Goal: Task Accomplishment & Management: Use online tool/utility

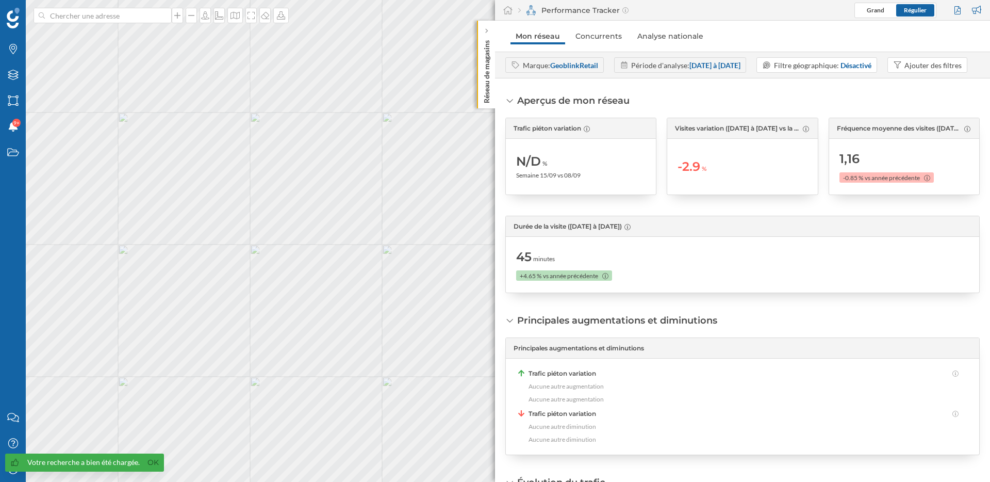
click at [13, 14] on img at bounding box center [13, 18] width 13 height 21
click at [606, 236] on div "Aperçus de mon réseau Trafic piéton variation N/D % Semaine 15/09 vs 08/09 Visi…" at bounding box center [742, 193] width 475 height 199
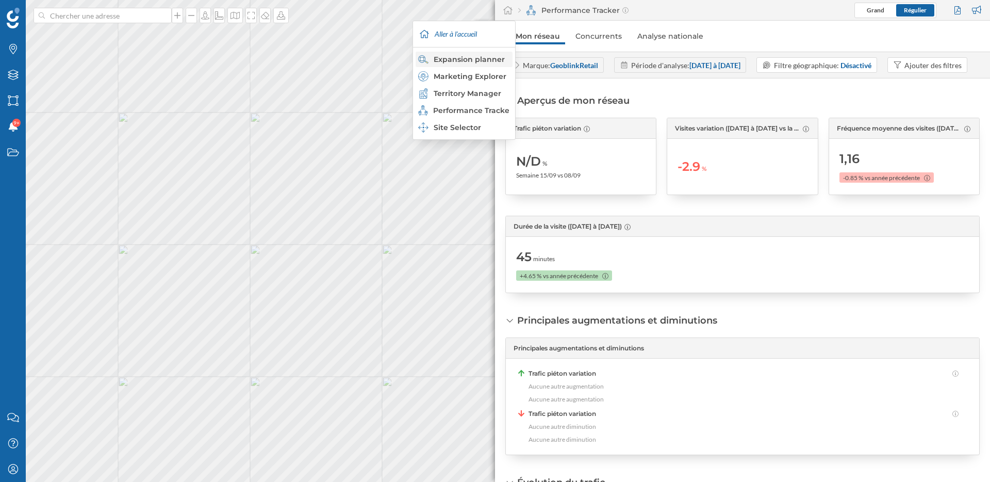
click at [480, 58] on div "Expansion planner" at bounding box center [463, 59] width 91 height 10
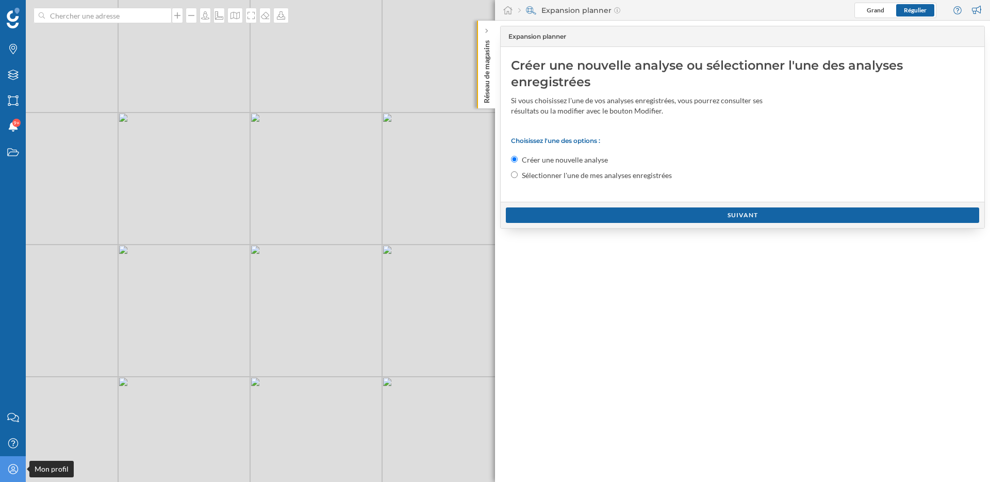
click at [11, 470] on icon at bounding box center [13, 469] width 10 height 10
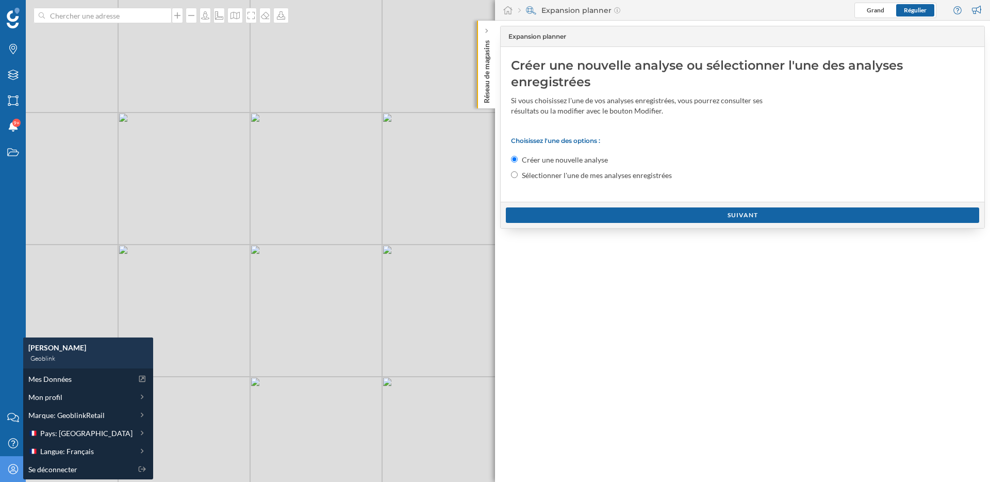
click at [627, 331] on div "Expansion planner Créer une nouvelle analyse ou sélectionner l'une des analyses…" at bounding box center [742, 251] width 495 height 461
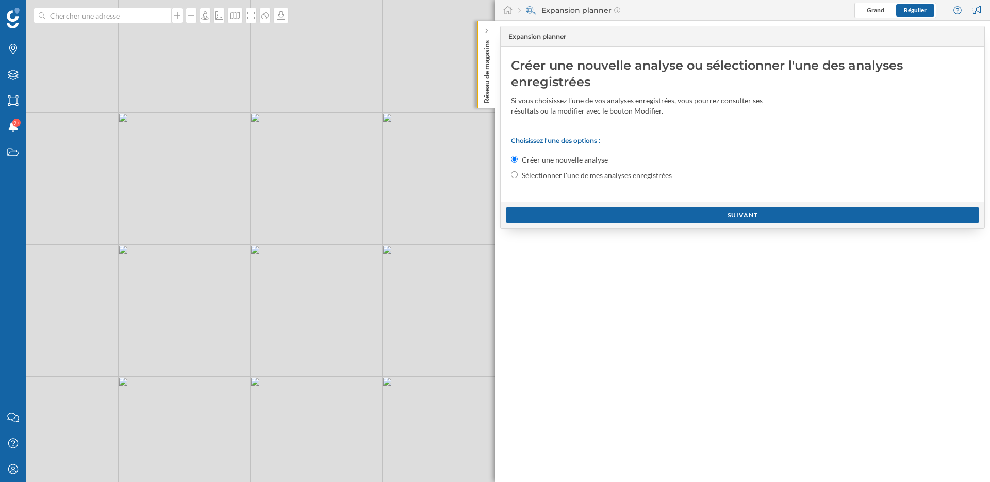
click at [569, 174] on label "Sélectionner l'une de mes analyses enregistrées" at bounding box center [597, 175] width 150 height 10
click at [518, 174] on input "Sélectionner l'une de mes analyses enregistrées" at bounding box center [514, 174] width 7 height 7
radio input "true"
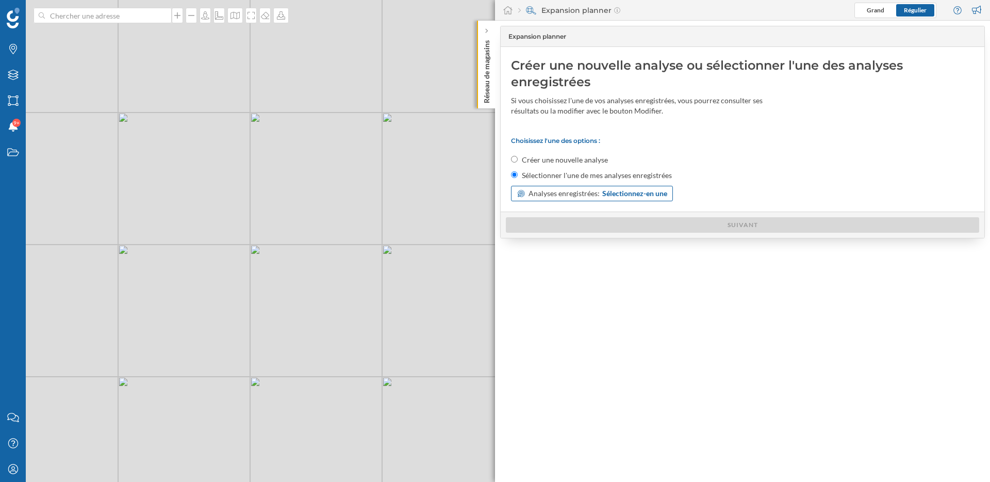
click at [588, 195] on span "Analyses enregistrées:" at bounding box center [564, 193] width 71 height 10
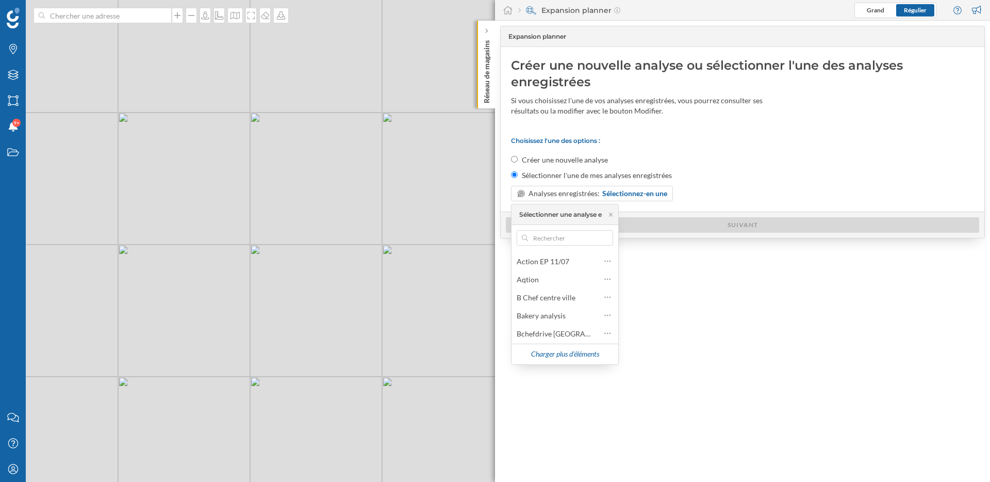
click at [591, 161] on label "Créer une nouvelle analyse" at bounding box center [565, 160] width 86 height 10
click at [518, 161] on input "Créer une nouvelle analyse" at bounding box center [514, 159] width 7 height 7
radio input "true"
radio input "false"
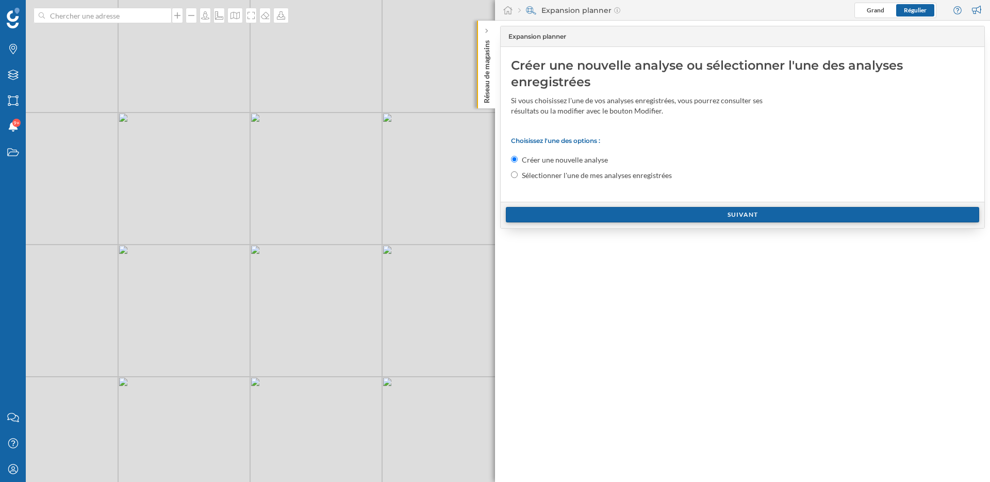
click at [610, 215] on div "Suivant" at bounding box center [742, 214] width 473 height 15
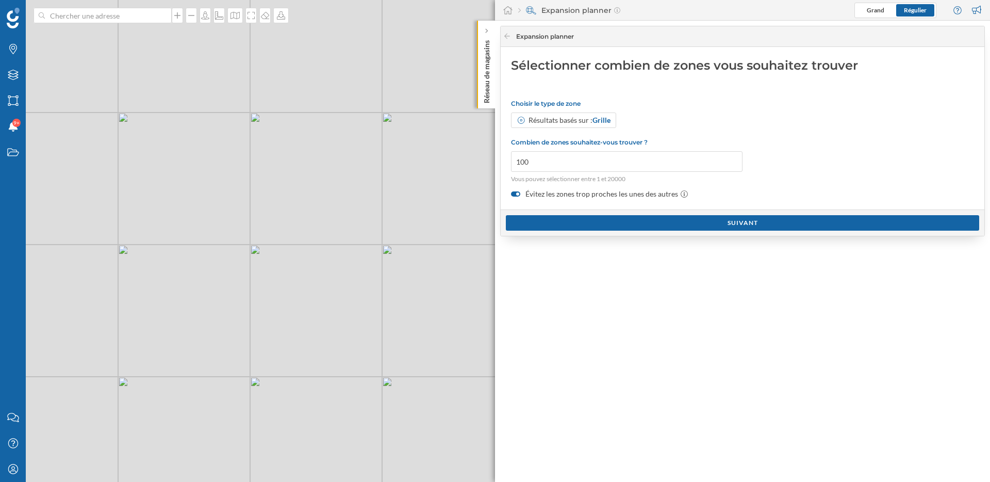
click at [567, 193] on label "Évitez les zones trop proches les unes des autres" at bounding box center [742, 194] width 463 height 10
click at [0, 0] on input "Évitez les zones trop proches les unes des autres" at bounding box center [0, 0] width 0 height 0
click at [574, 225] on div "Suivant" at bounding box center [742, 222] width 473 height 15
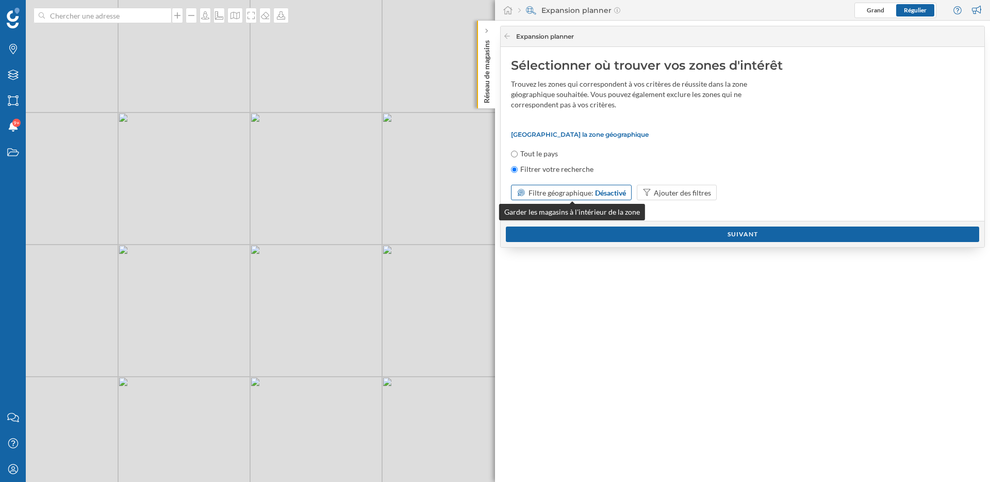
click at [606, 192] on div "Désactivé" at bounding box center [610, 192] width 31 height 11
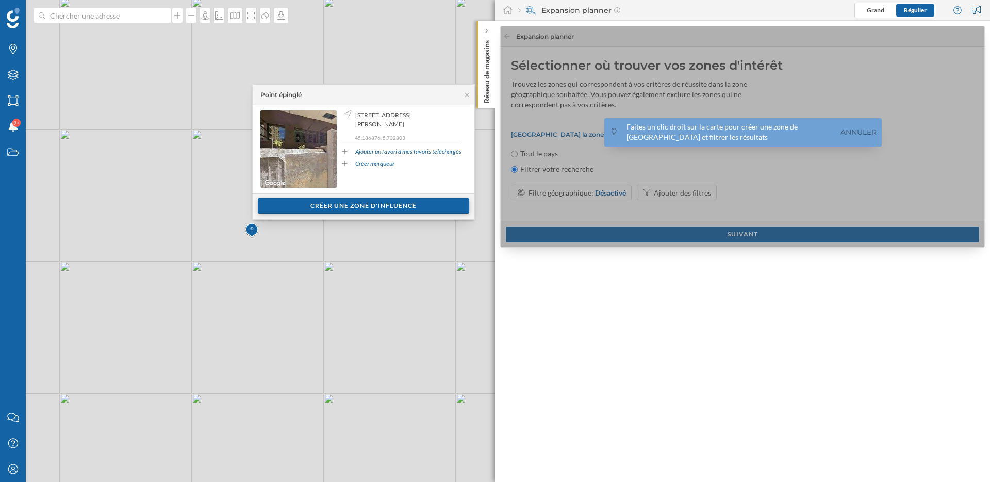
click at [337, 209] on div "Créer une zone d'influence" at bounding box center [363, 205] width 211 height 15
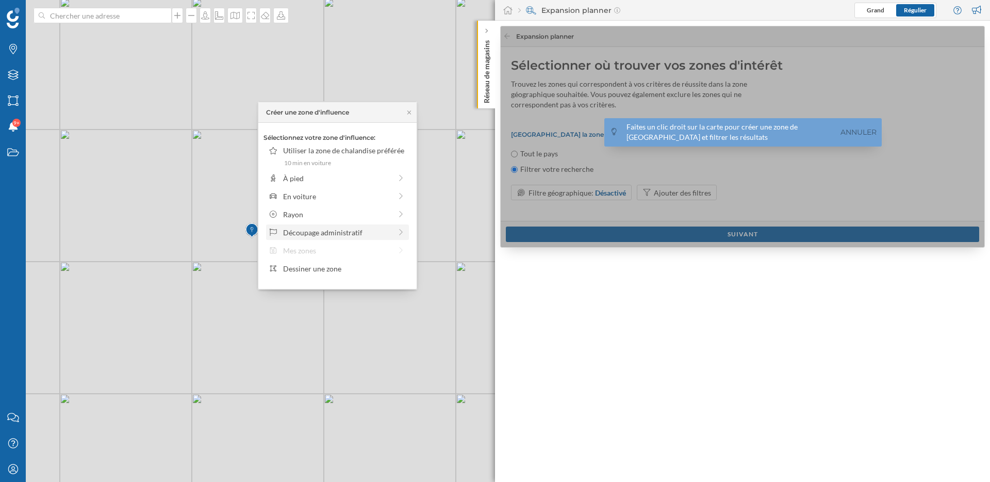
click at [324, 229] on div "Découpage administratif" at bounding box center [337, 232] width 108 height 11
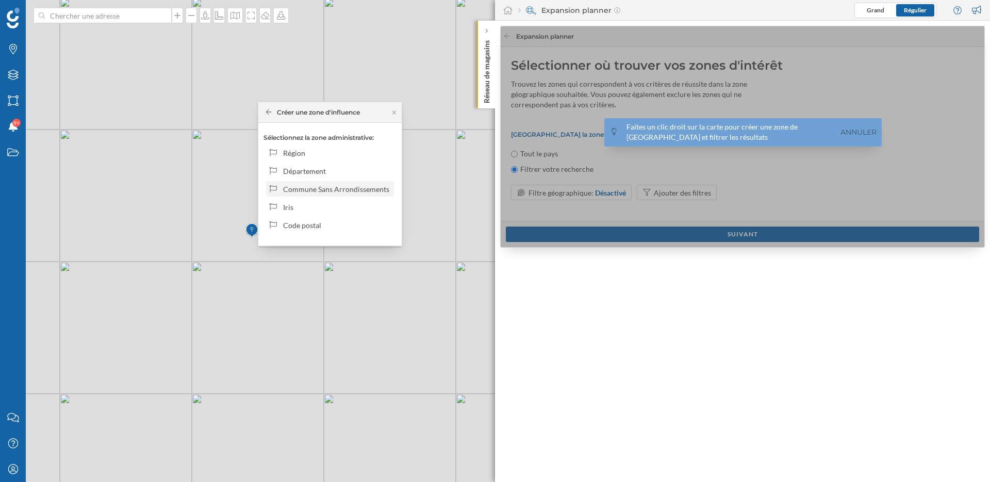
click at [333, 188] on div "Commune Sans Arrondissements" at bounding box center [336, 189] width 107 height 11
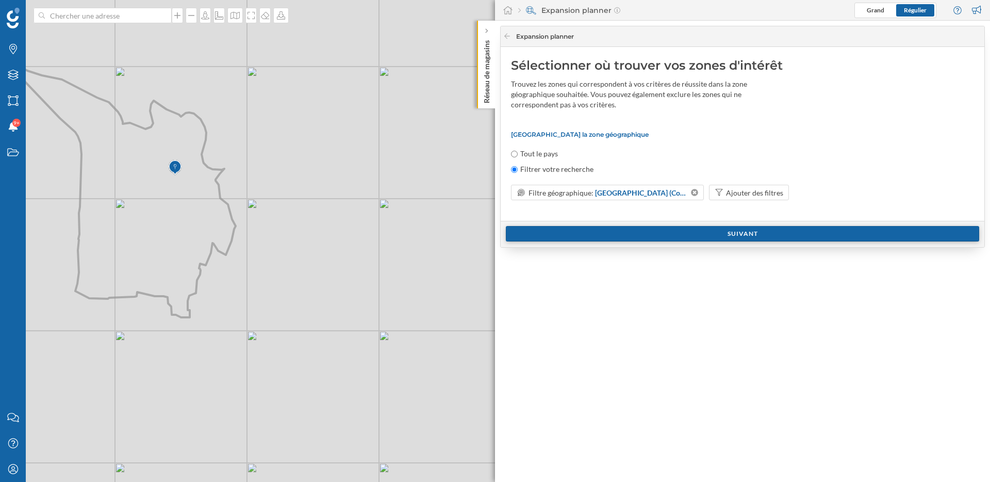
click at [624, 237] on div "Suivant" at bounding box center [742, 233] width 473 height 15
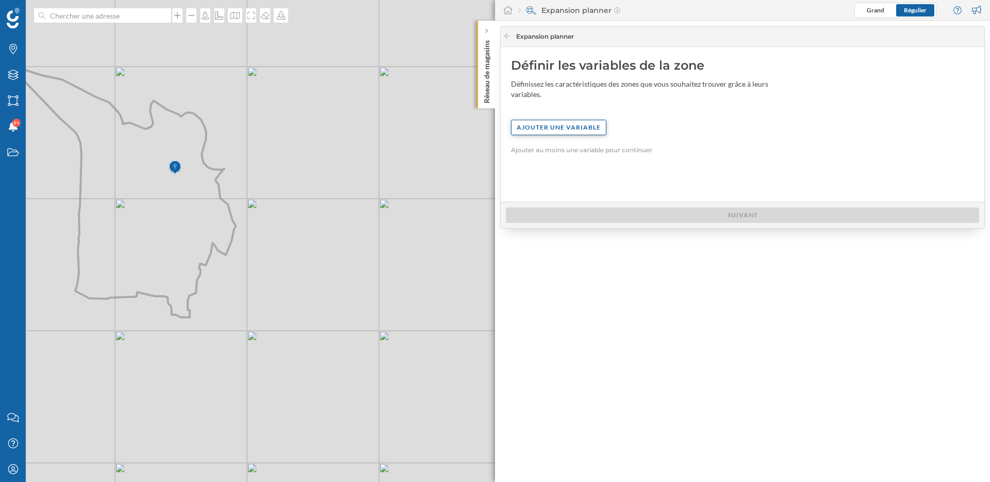
click at [581, 134] on div "Ajouter une variable" at bounding box center [558, 127] width 95 height 15
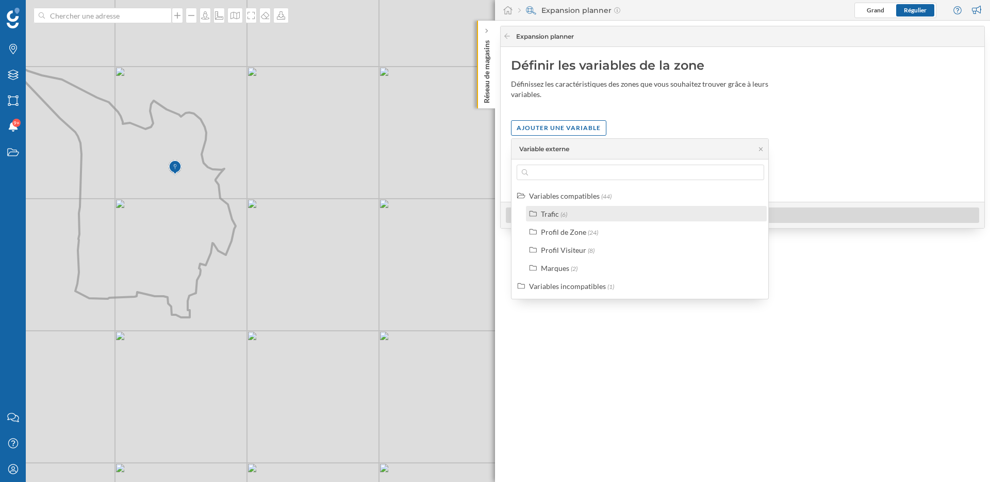
click at [566, 211] on span "(6)" at bounding box center [564, 214] width 7 height 8
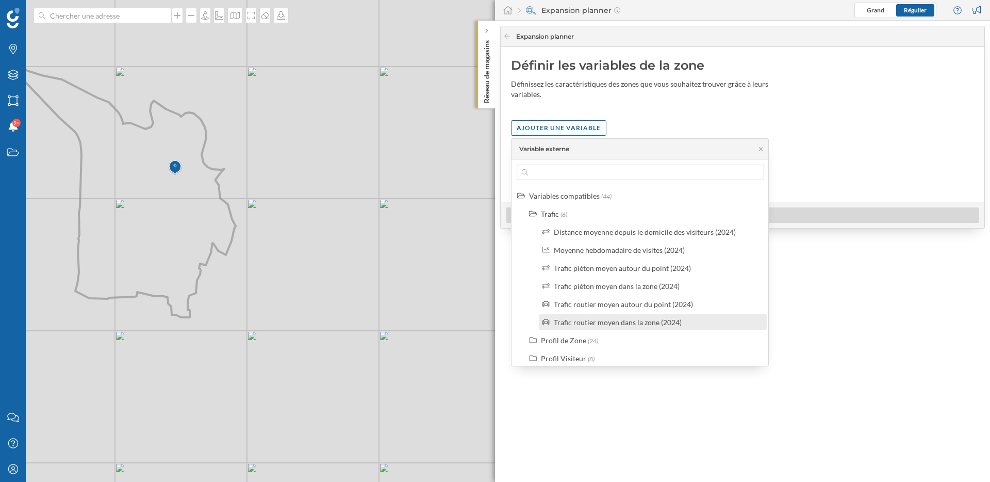
click at [624, 323] on div "Trafic routier moyen dans la zone (2024)" at bounding box center [618, 322] width 128 height 9
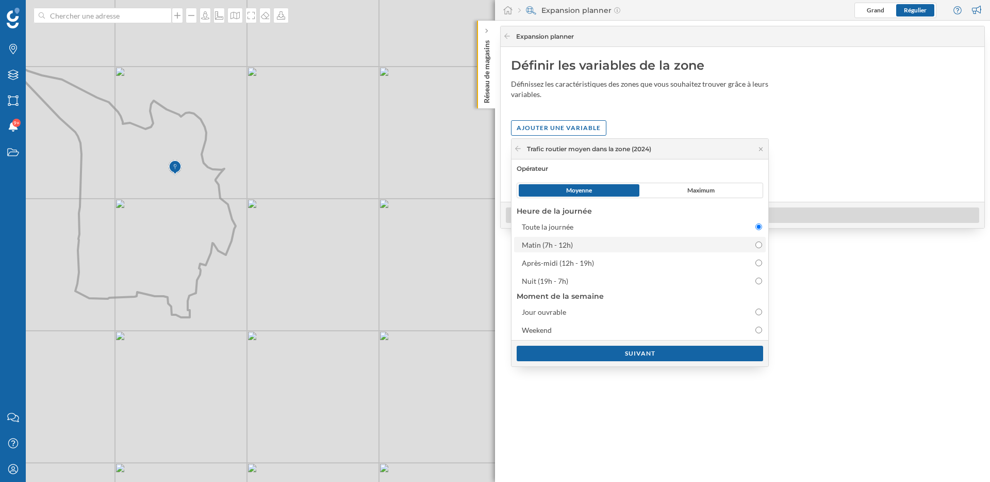
click at [597, 246] on div "Matin (7h - 12h)" at bounding box center [631, 244] width 218 height 11
click at [756, 246] on input "Matin (7h - 12h)" at bounding box center [759, 244] width 7 height 7
radio input "false"
radio input "true"
click at [618, 352] on div "Suivant" at bounding box center [640, 352] width 247 height 15
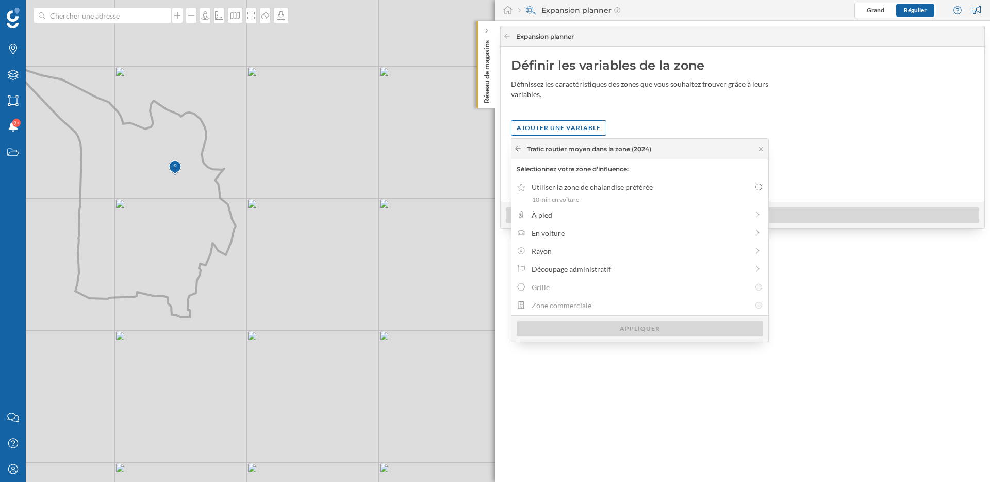
click at [516, 146] on icon at bounding box center [518, 148] width 8 height 6
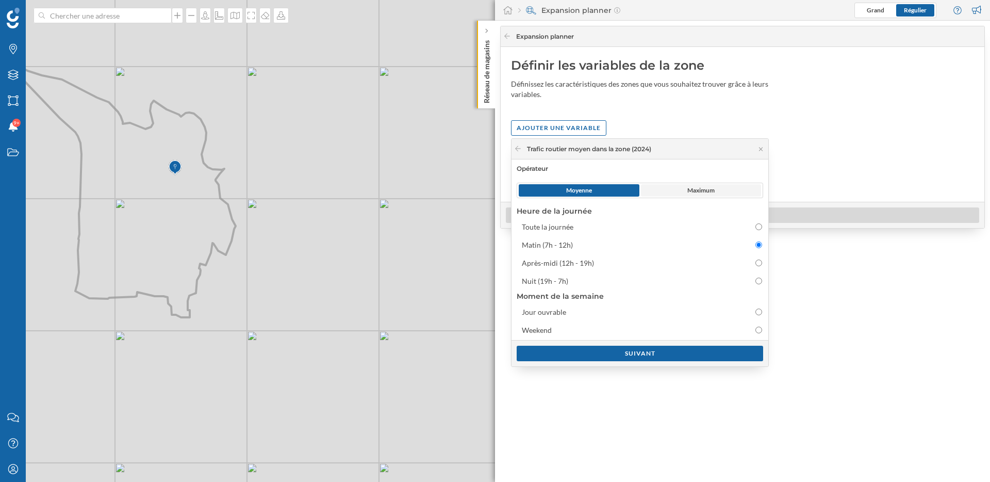
click at [678, 193] on span "Maximum" at bounding box center [701, 190] width 121 height 12
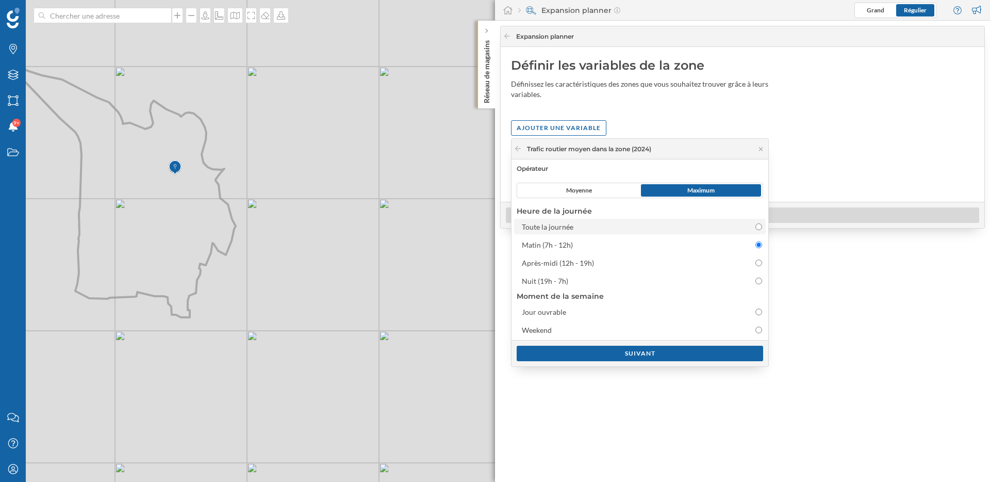
click at [708, 227] on div "Toute la journée" at bounding box center [631, 226] width 218 height 11
click at [756, 227] on input "Toute la journée" at bounding box center [759, 226] width 7 height 7
click at [684, 242] on div "Matin (7h - 12h)" at bounding box center [631, 244] width 218 height 11
click at [756, 242] on input "Matin (7h - 12h)" at bounding box center [759, 244] width 7 height 7
radio input "false"
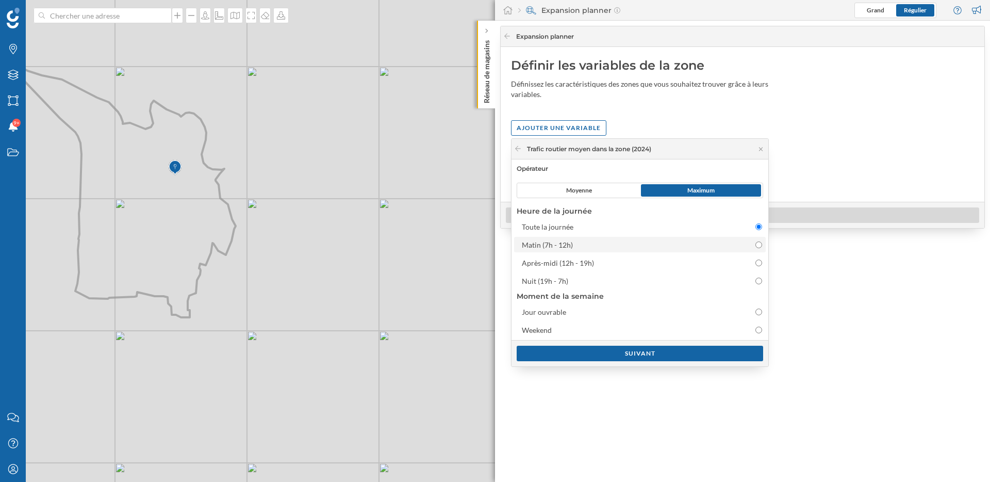
radio input "true"
click at [666, 349] on div "Suivant" at bounding box center [640, 352] width 247 height 15
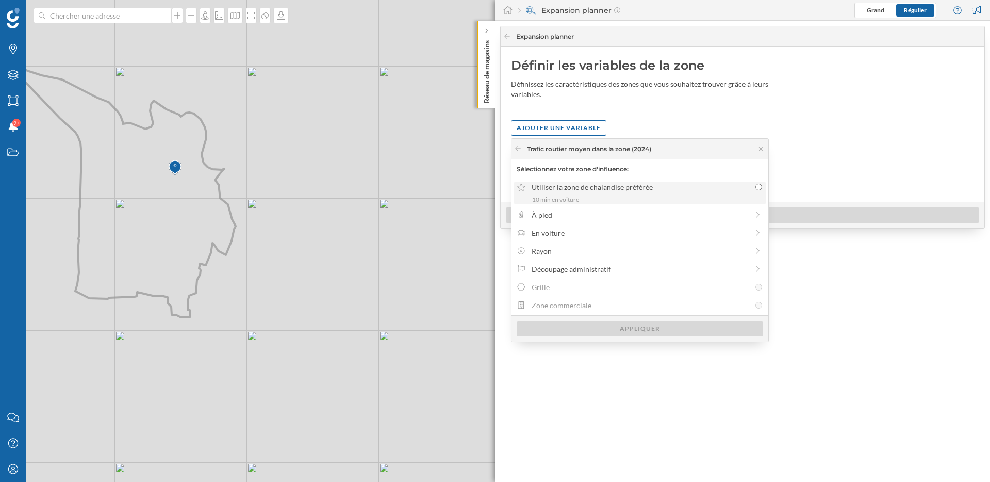
click at [601, 186] on div "Utiliser la zone de chalandise préférée" at bounding box center [641, 187] width 219 height 11
click at [756, 186] on input "Utiliser la zone de chalandise préférée 10 min en voiture" at bounding box center [759, 187] width 7 height 7
radio input "true"
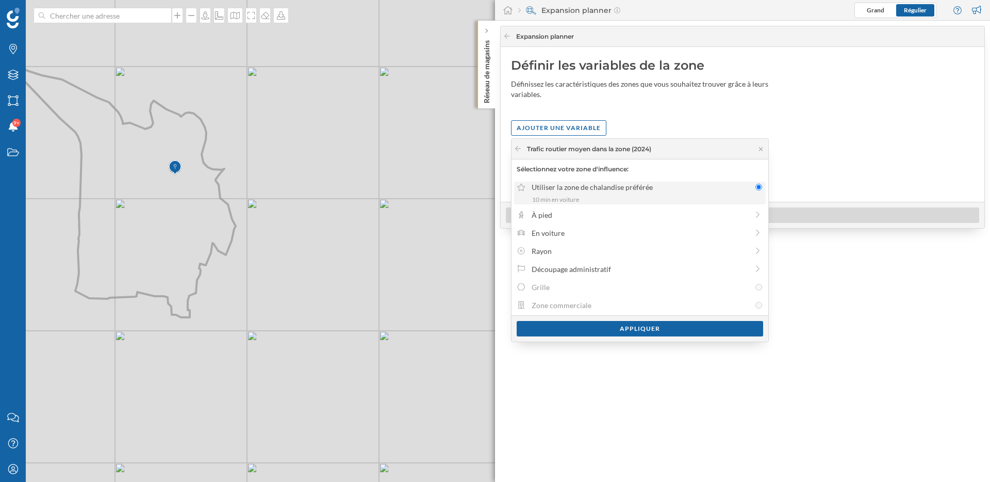
click at [594, 195] on div "10 min en voiture" at bounding box center [647, 199] width 230 height 9
click at [756, 190] on input "Utiliser la zone de chalandise préférée 10 min en voiture" at bounding box center [759, 187] width 7 height 7
click at [521, 146] on icon at bounding box center [518, 148] width 8 height 6
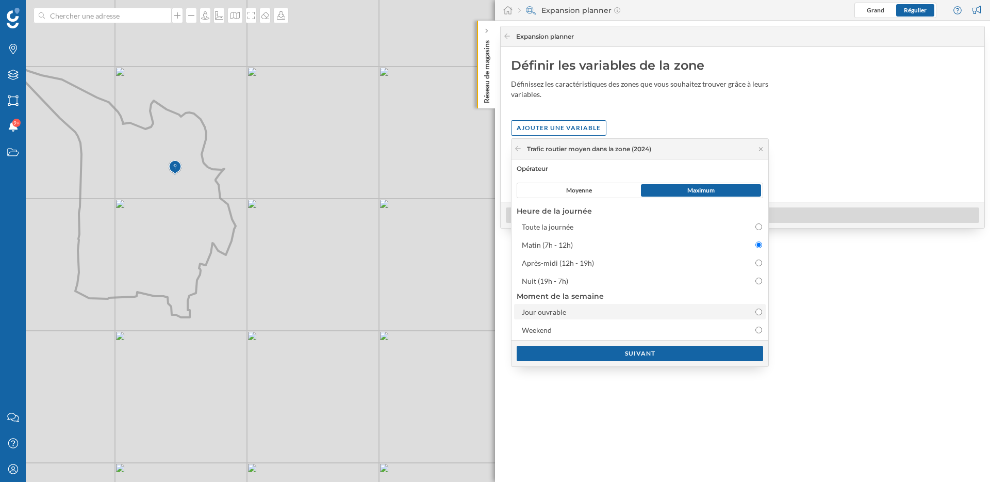
click at [581, 314] on div "Jour ouvrable" at bounding box center [631, 311] width 218 height 11
click at [756, 314] on input "Jour ouvrable" at bounding box center [759, 311] width 7 height 7
radio input "false"
radio input "true"
click at [598, 242] on div "Matin (7h - 12h)" at bounding box center [631, 244] width 218 height 11
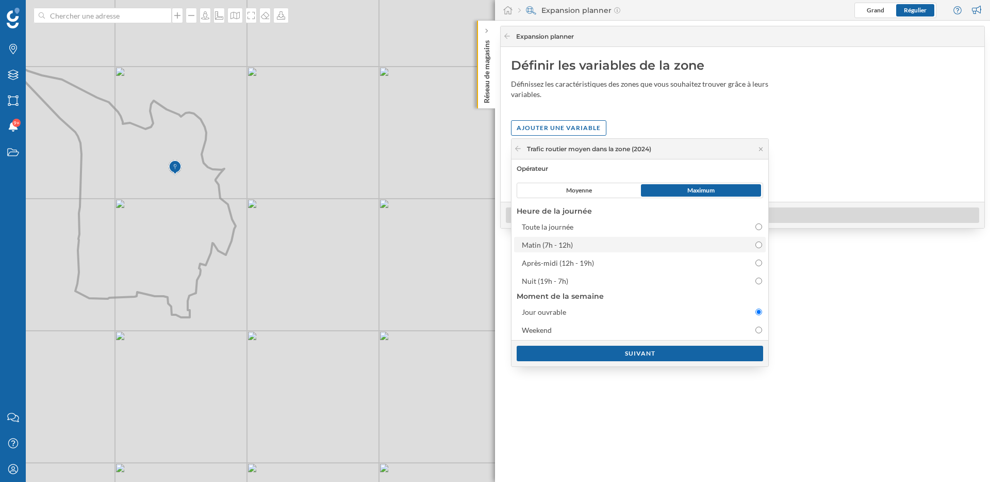
click at [756, 242] on input "Matin (7h - 12h)" at bounding box center [759, 244] width 7 height 7
radio input "true"
click at [606, 352] on div "Suivant" at bounding box center [640, 352] width 247 height 15
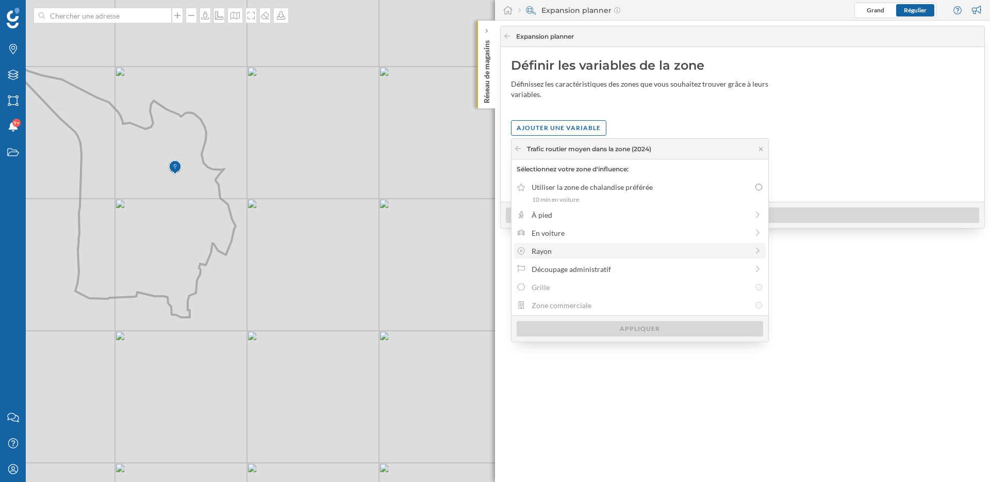
click at [581, 256] on div "Rayon" at bounding box center [640, 251] width 217 height 11
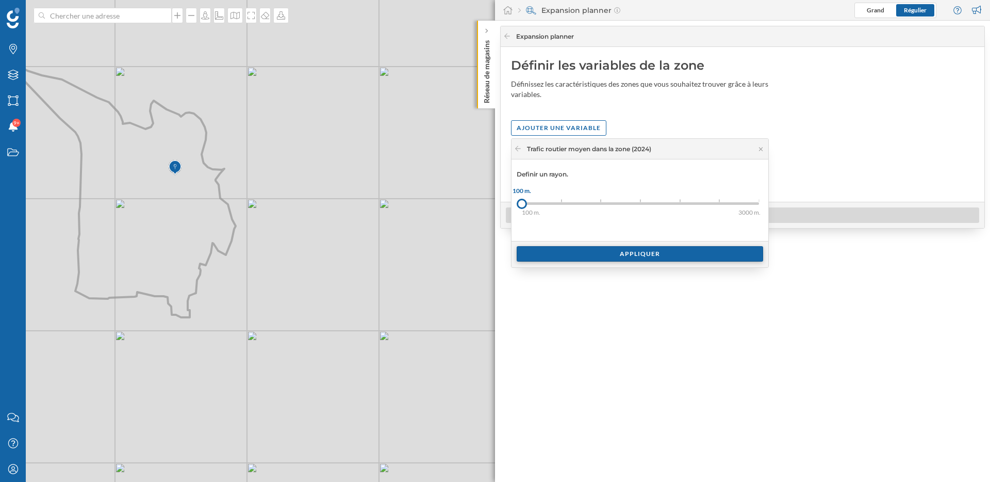
click at [575, 257] on div "Appliquer" at bounding box center [640, 253] width 247 height 15
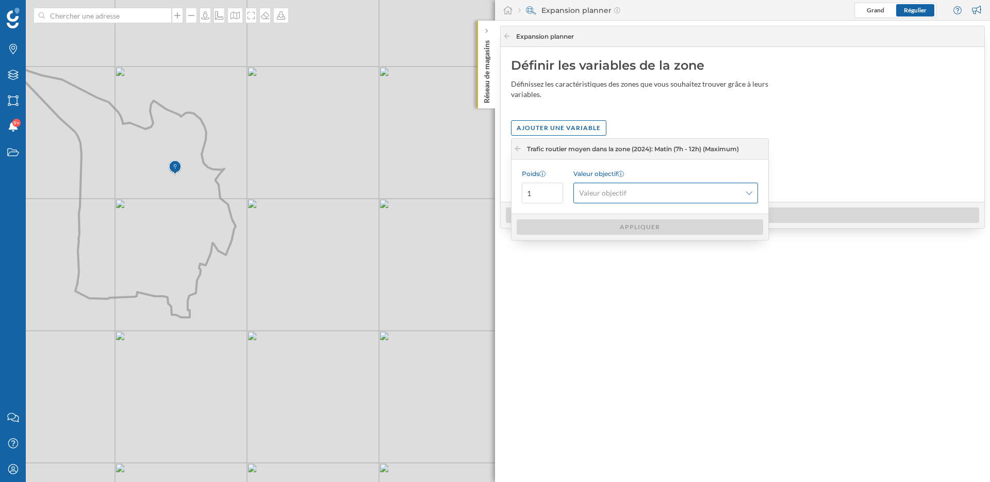
click at [597, 191] on span "Valeur objectif" at bounding box center [602, 193] width 47 height 10
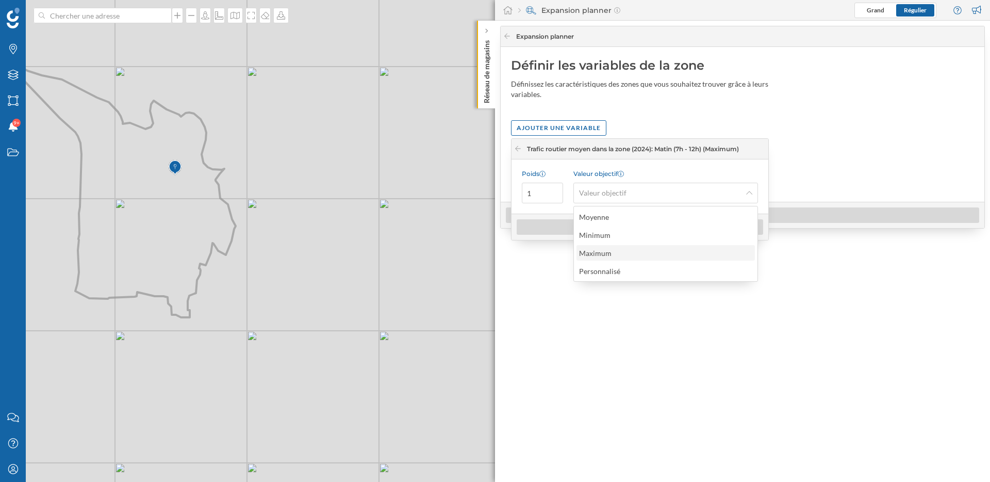
click at [609, 257] on div "Maximum" at bounding box center [595, 253] width 32 height 9
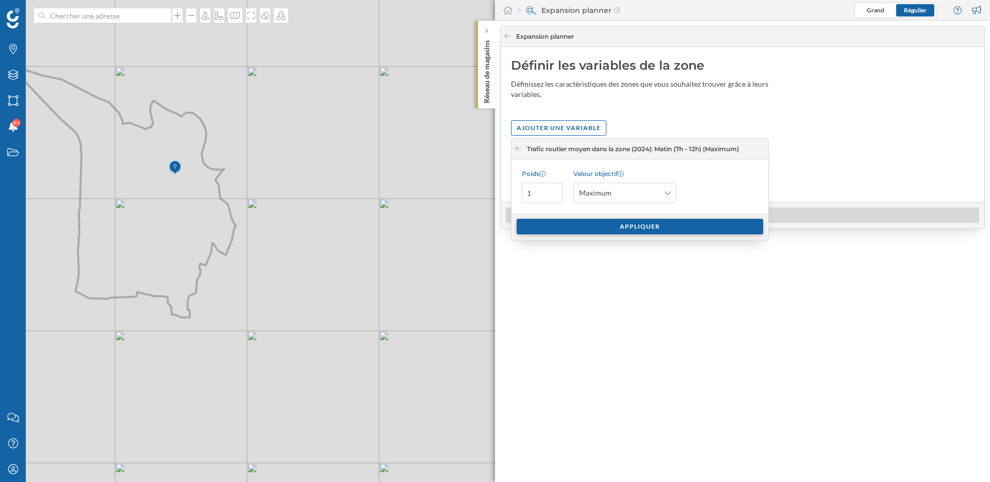
click at [612, 232] on div "Appliquer" at bounding box center [640, 226] width 247 height 15
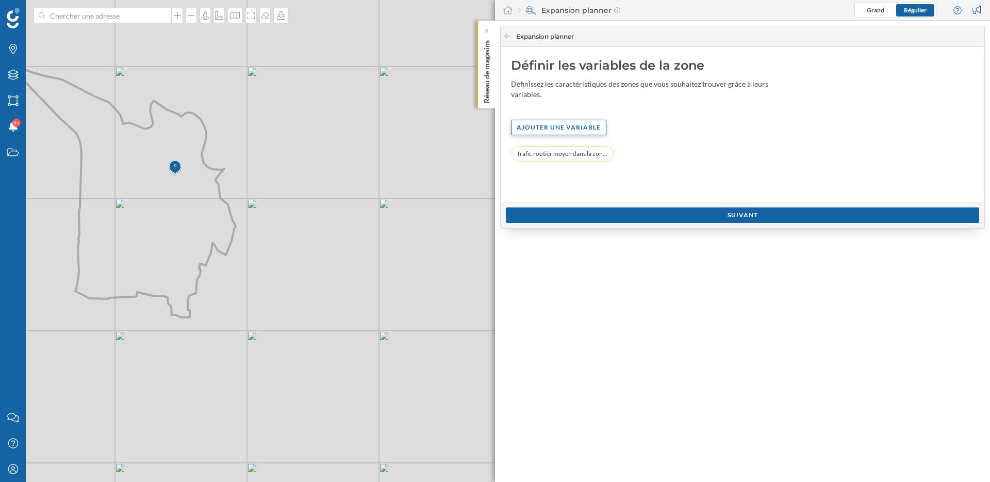
click at [561, 120] on div "Ajouter une variable" at bounding box center [559, 127] width 94 height 15
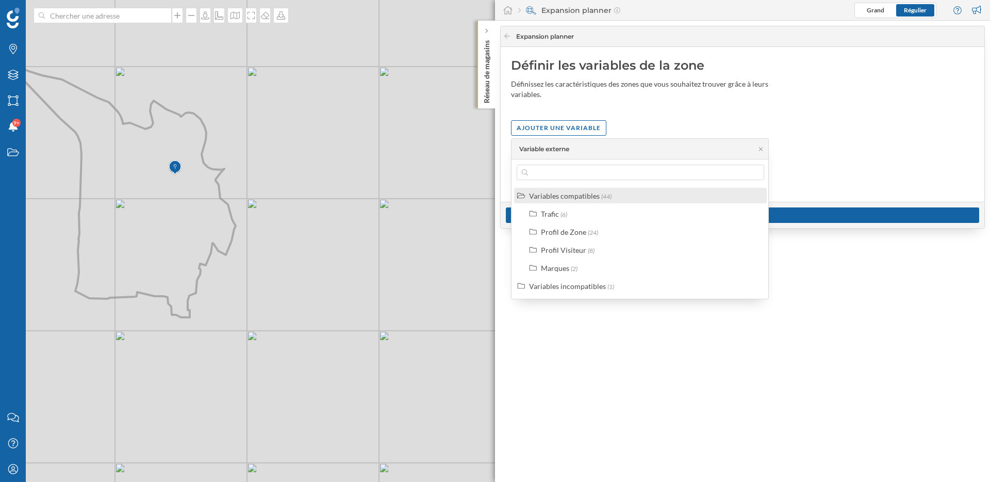
click at [570, 198] on div "Variables compatibles" at bounding box center [564, 195] width 71 height 9
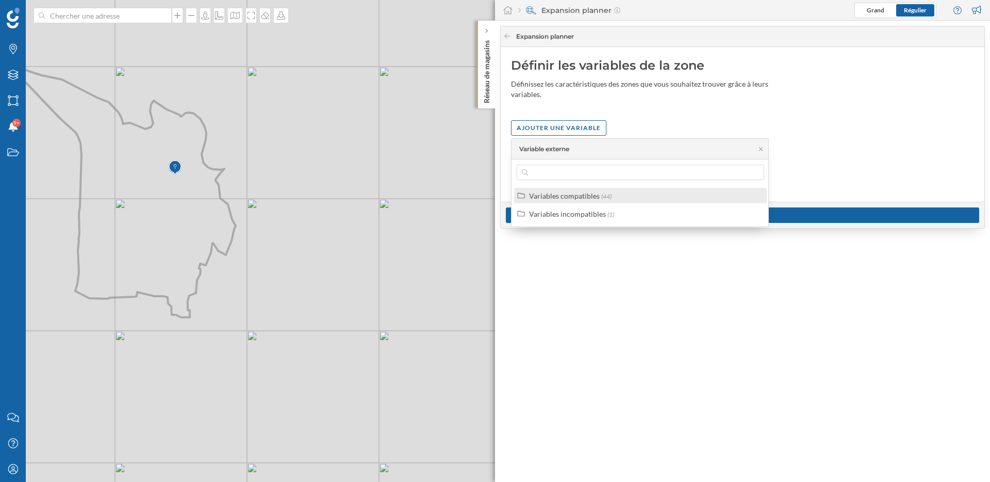
click at [570, 198] on div "Variables compatibles" at bounding box center [564, 195] width 71 height 9
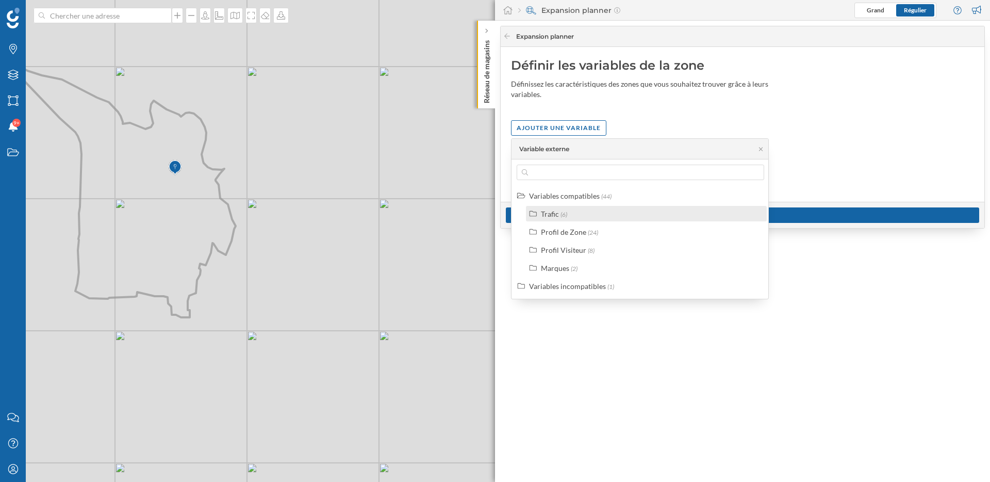
click at [558, 209] on label "Trafic (6)" at bounding box center [554, 213] width 26 height 11
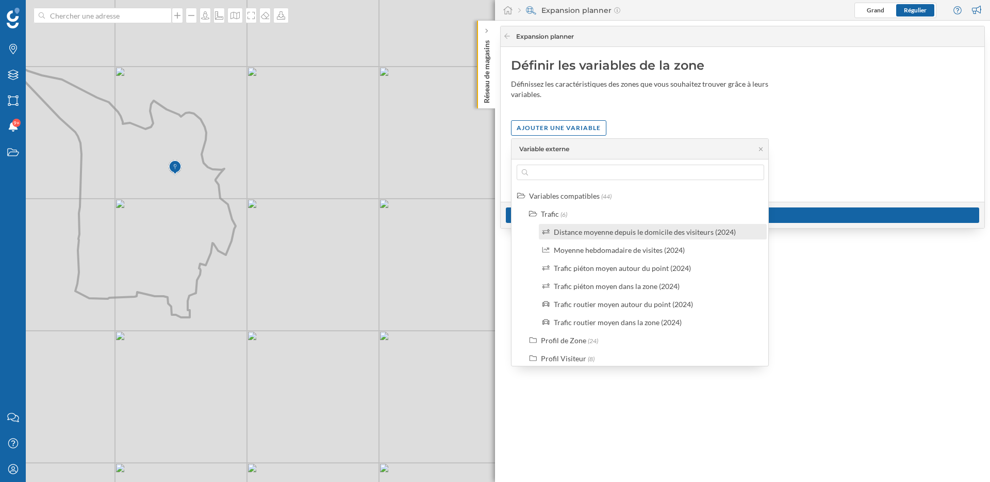
click at [566, 229] on div "Distance moyenne depuis le domicile des visiteurs (2024)" at bounding box center [645, 231] width 182 height 9
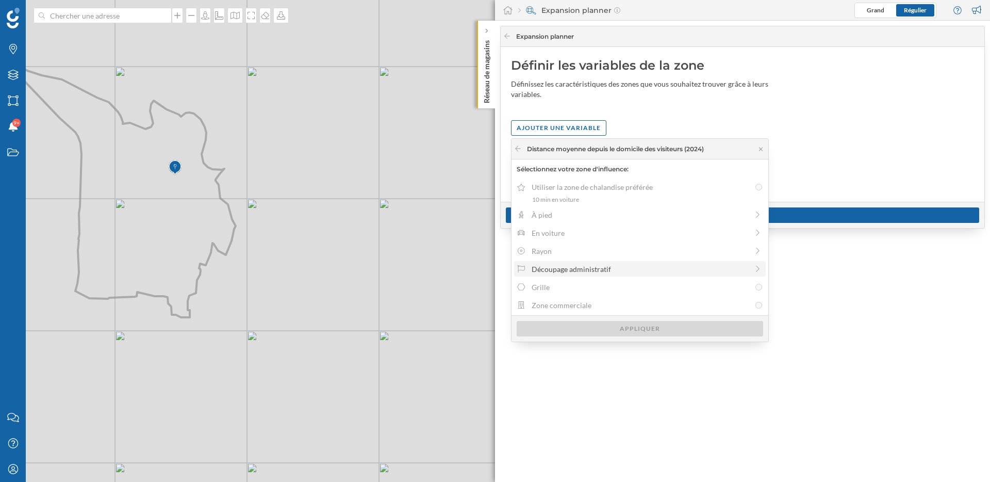
click at [585, 272] on div "Découpage administratif" at bounding box center [640, 269] width 217 height 11
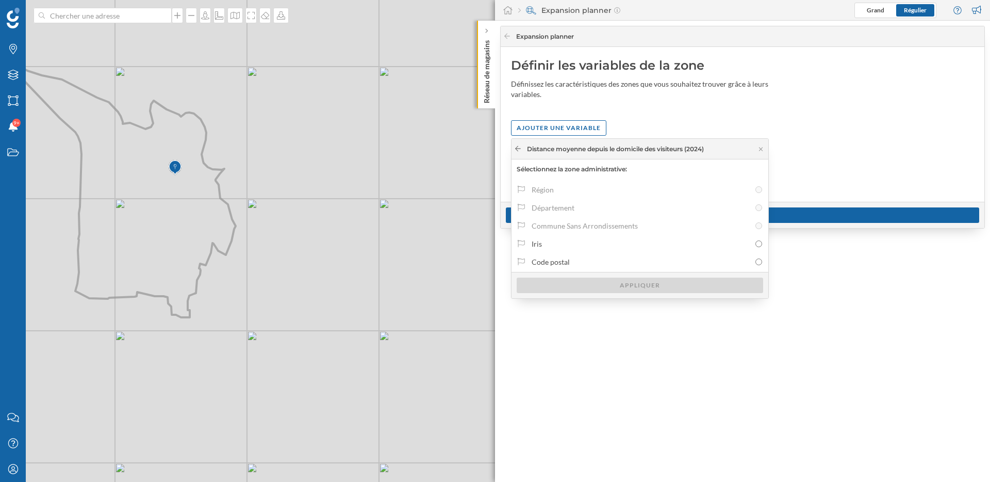
click at [521, 148] on icon at bounding box center [518, 148] width 8 height 6
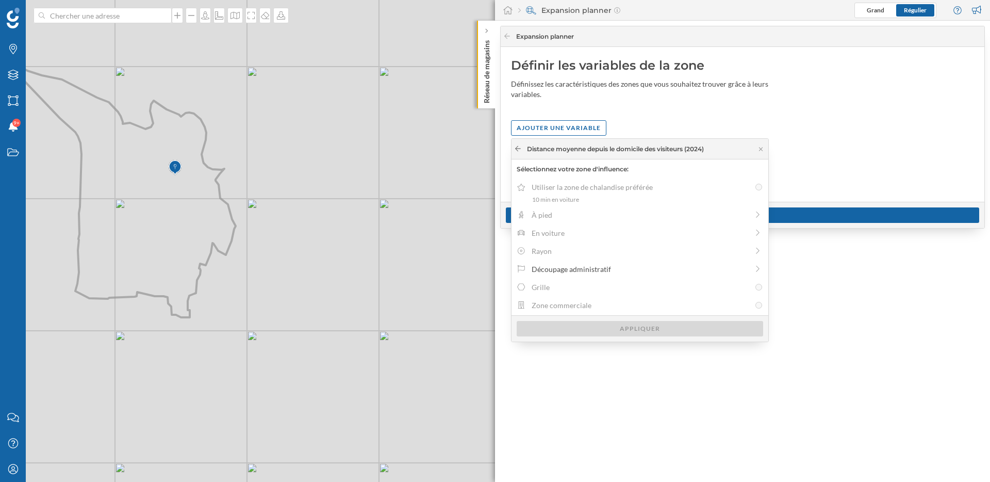
click at [520, 153] on div at bounding box center [518, 148] width 8 height 9
click at [519, 151] on icon at bounding box center [518, 148] width 8 height 6
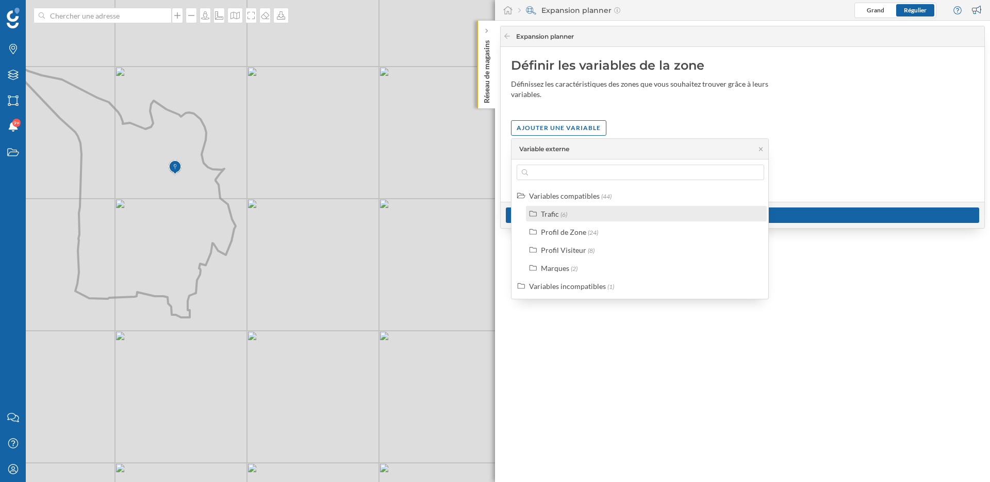
click at [550, 209] on div "Trafic" at bounding box center [550, 213] width 18 height 9
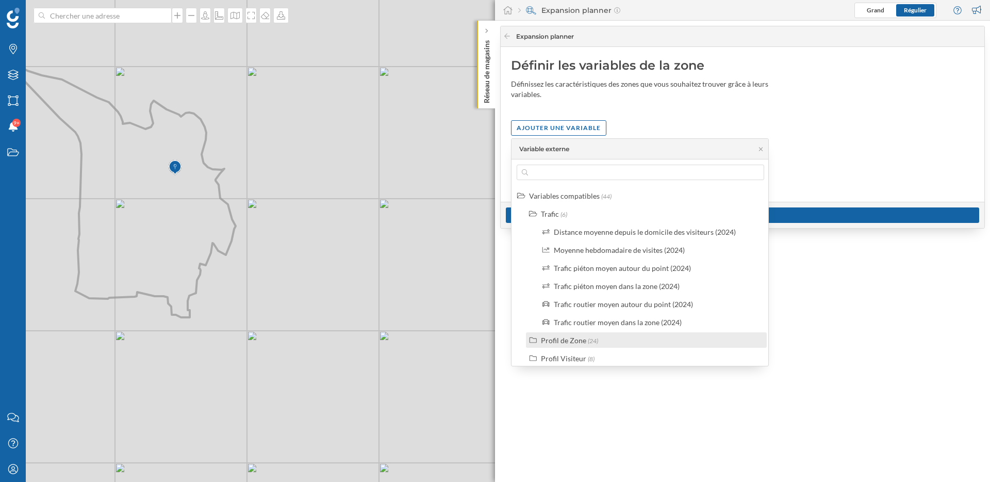
click at [588, 342] on span "(24)" at bounding box center [593, 341] width 10 height 8
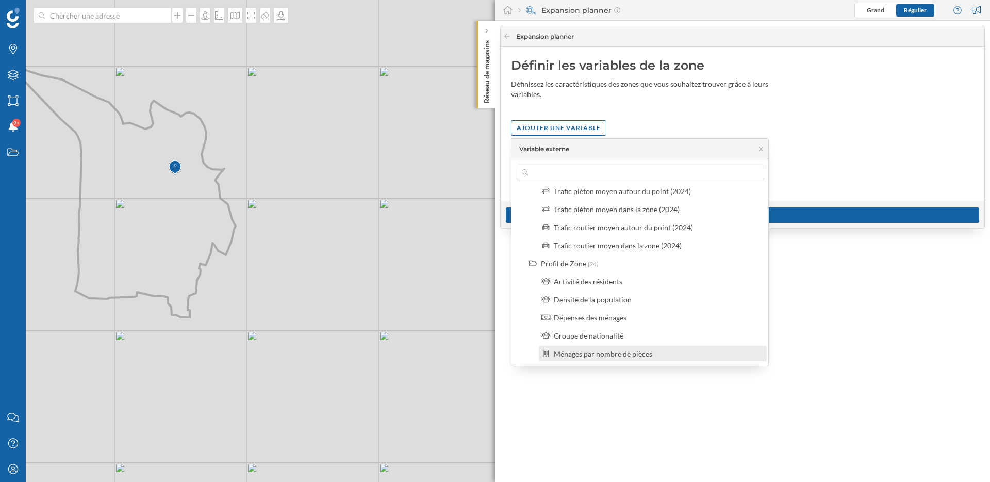
scroll to position [90, 0]
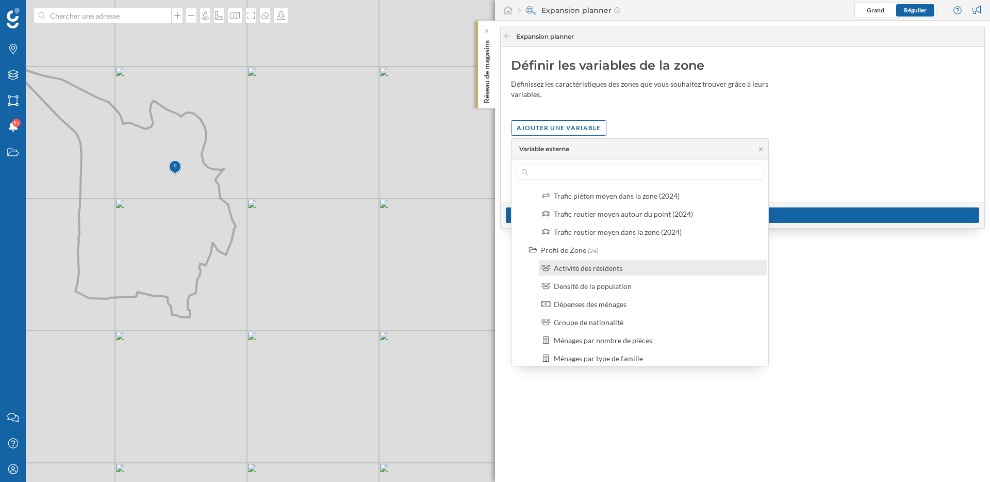
click at [607, 265] on div "Activité des résidents" at bounding box center [588, 268] width 69 height 9
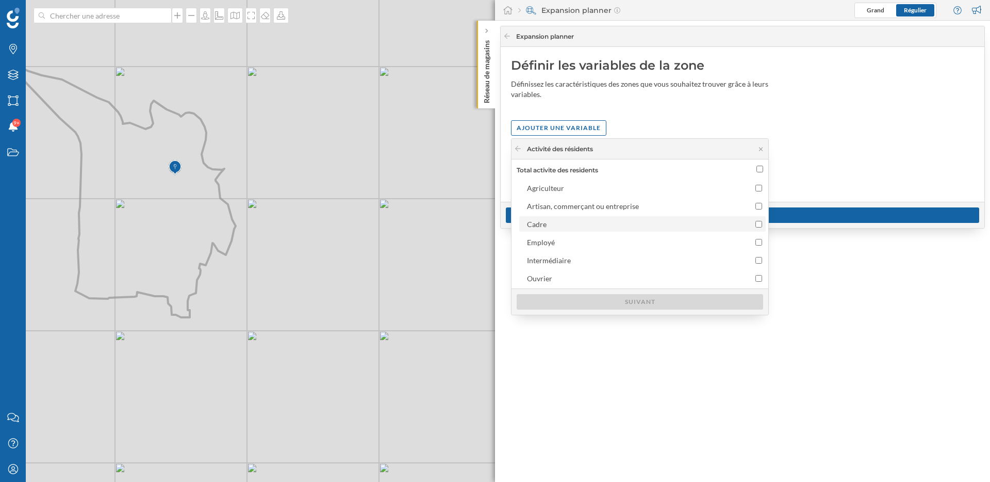
click at [558, 221] on div "Cadre" at bounding box center [633, 224] width 213 height 11
click at [756, 221] on input "Cadre" at bounding box center [759, 224] width 7 height 7
checkbox input "true"
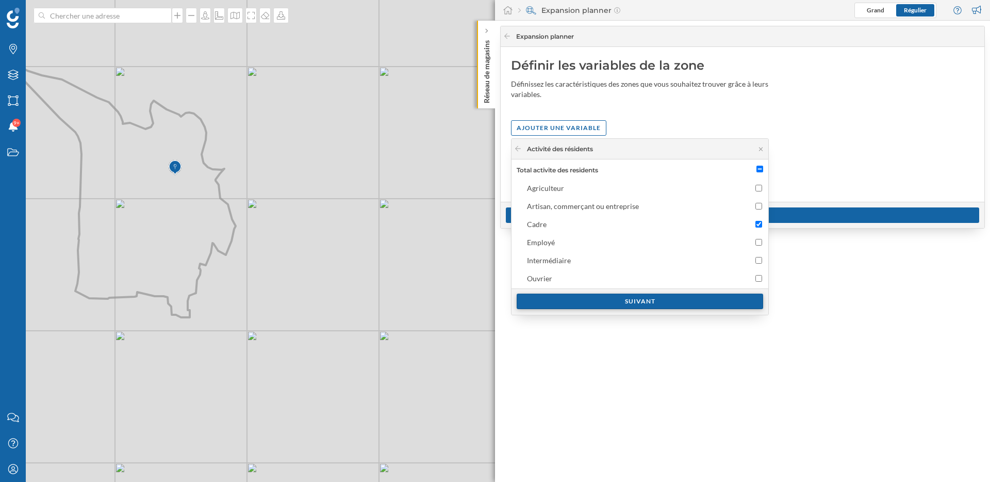
click at [599, 306] on div "Suivant" at bounding box center [640, 300] width 247 height 15
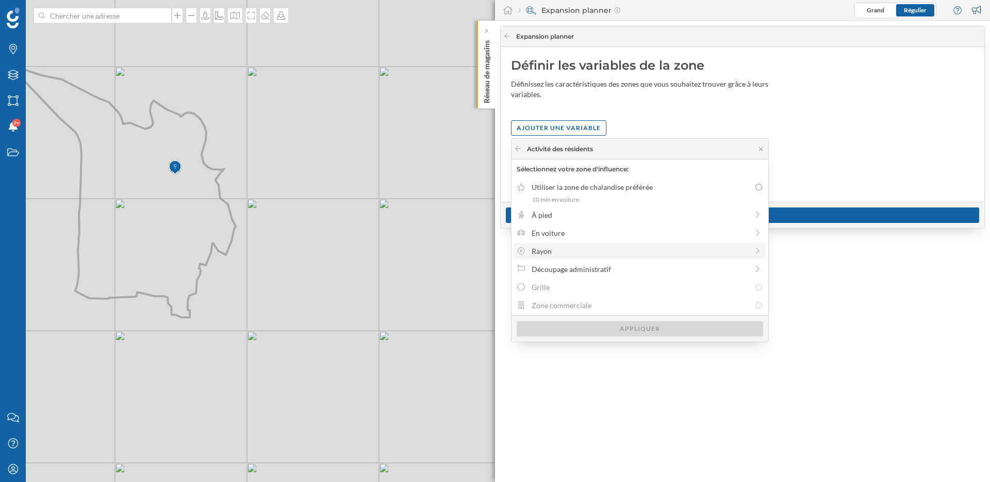
click at [551, 254] on div "Rayon" at bounding box center [640, 251] width 217 height 11
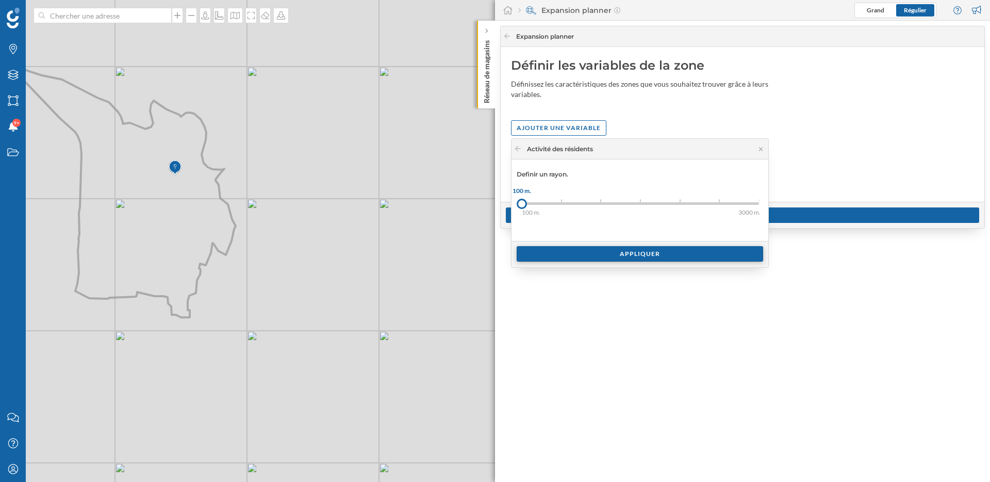
click at [570, 256] on div "Appliquer" at bounding box center [640, 253] width 247 height 15
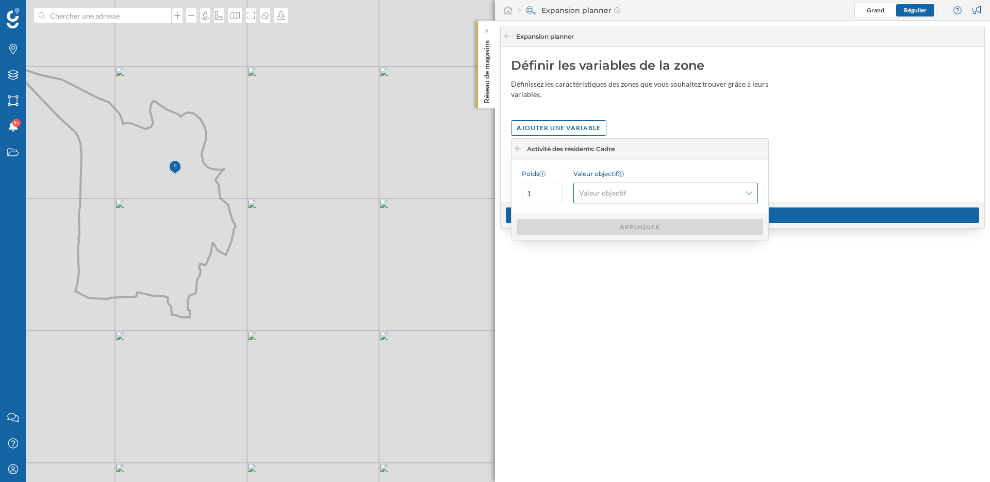
click at [610, 195] on span "Valeur objectif" at bounding box center [602, 193] width 47 height 10
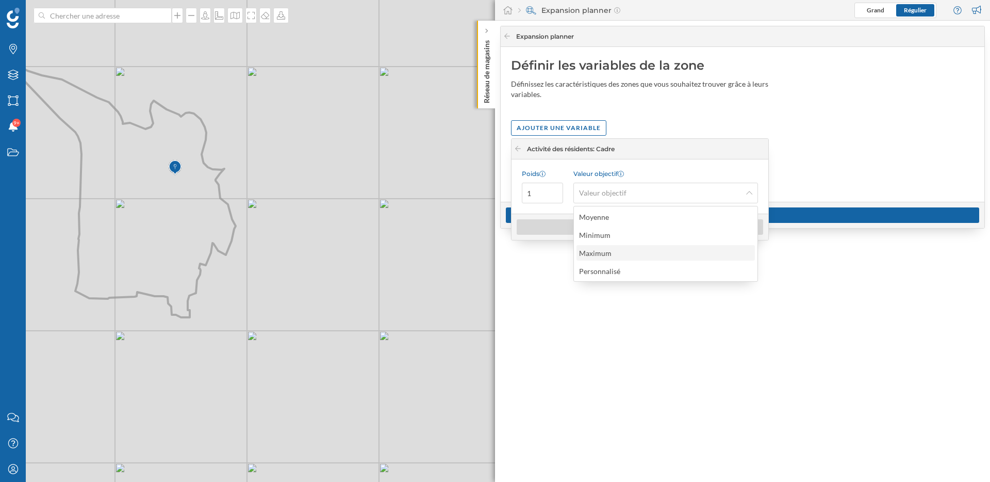
click at [603, 253] on div "Maximum" at bounding box center [595, 253] width 32 height 9
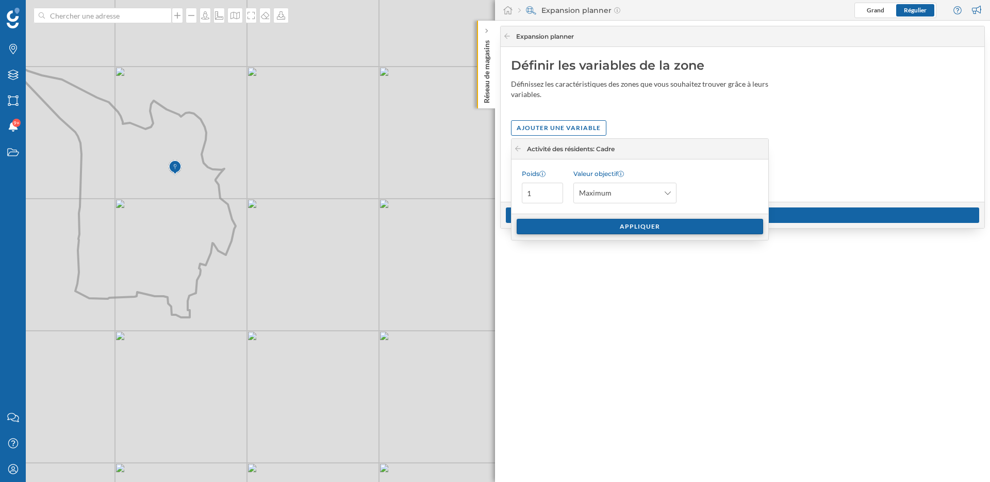
click at [606, 233] on div "Appliquer" at bounding box center [640, 226] width 247 height 15
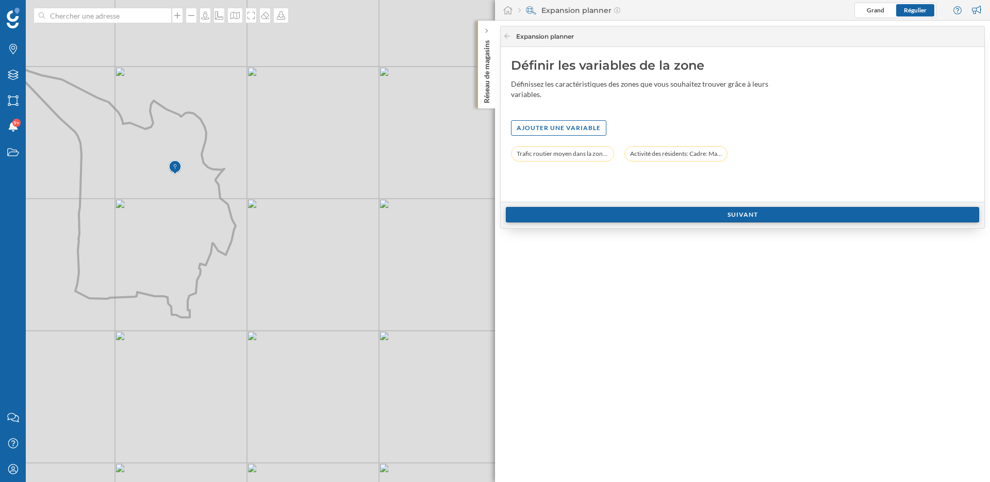
click at [612, 218] on div "Suivant" at bounding box center [742, 214] width 473 height 15
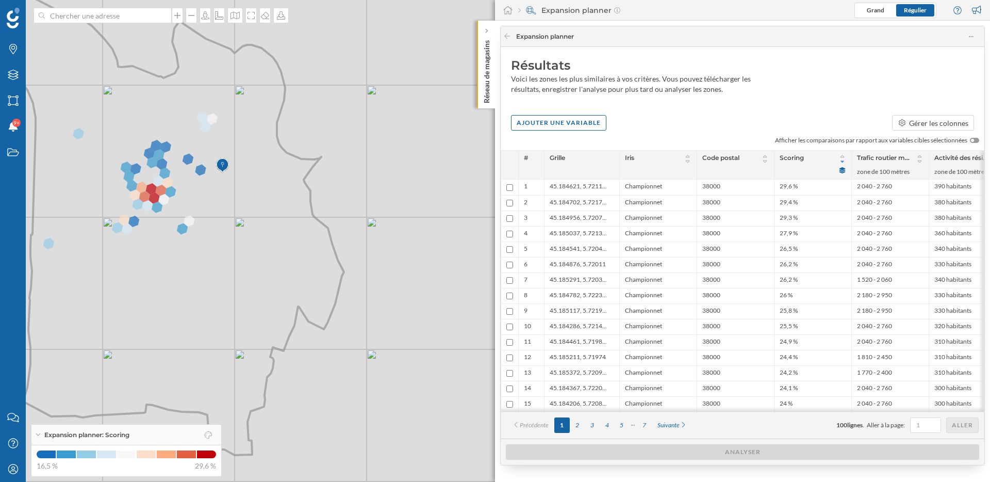
drag, startPoint x: 159, startPoint y: 217, endPoint x: 248, endPoint y: 239, distance: 91.8
click at [248, 240] on icon at bounding box center [123, 202] width 441 height 505
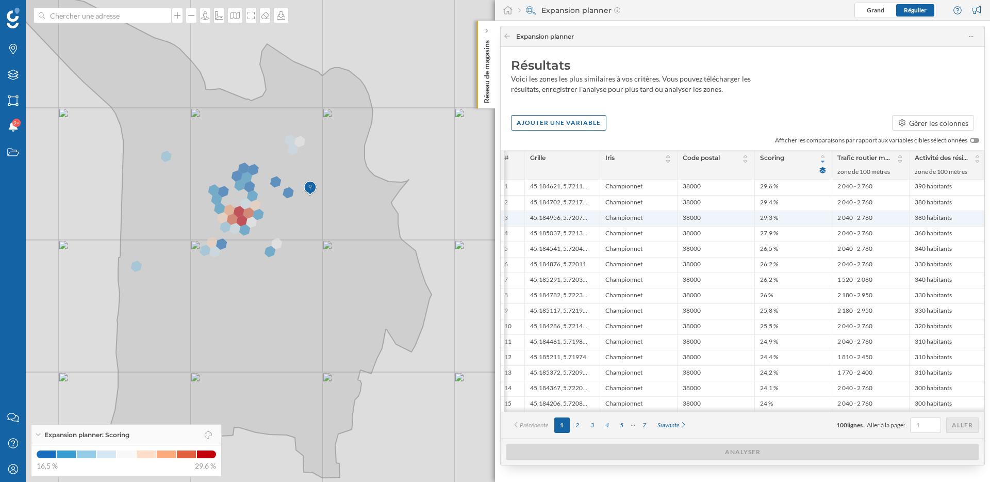
scroll to position [0, 22]
click at [636, 120] on div "Ajouter une variable Gérer les colonnes" at bounding box center [743, 122] width 484 height 15
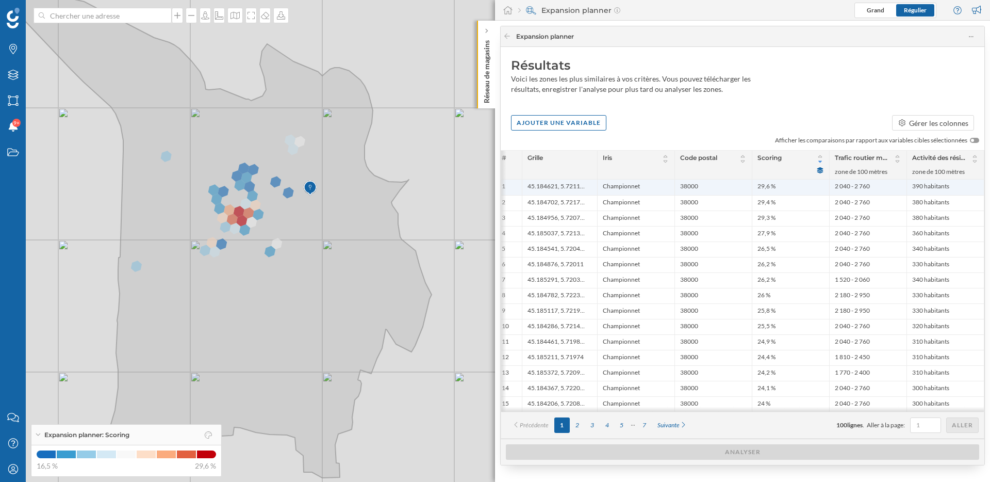
click at [777, 189] on li "29,6 %" at bounding box center [791, 187] width 67 height 10
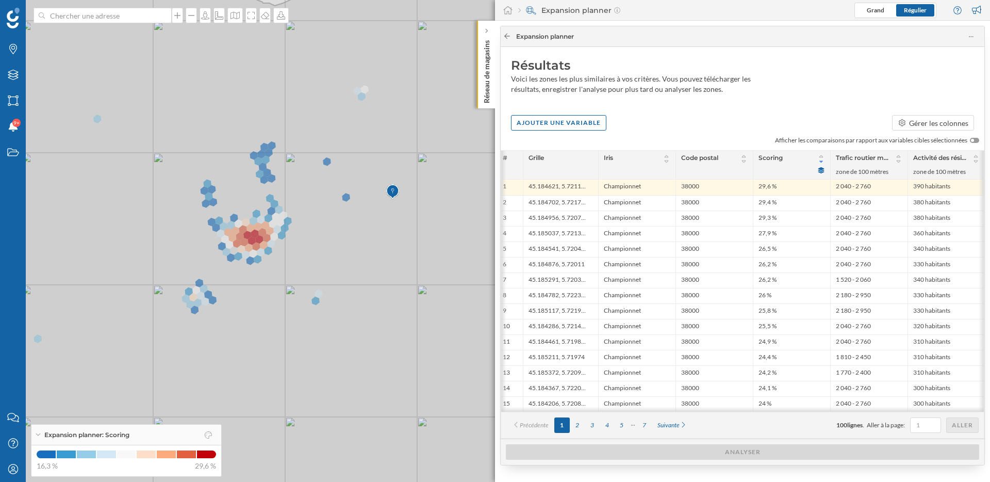
click at [509, 37] on icon at bounding box center [507, 36] width 8 height 6
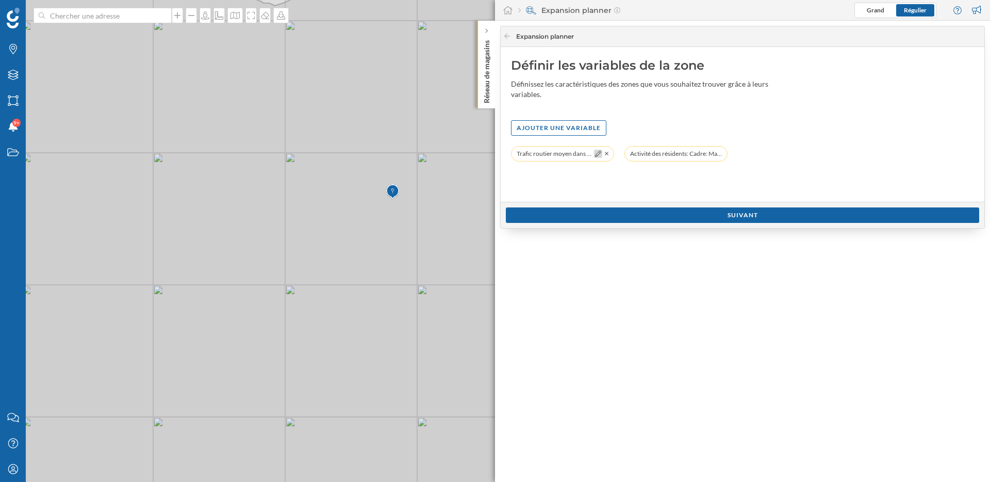
click at [598, 152] on icon at bounding box center [598, 154] width 6 height 6
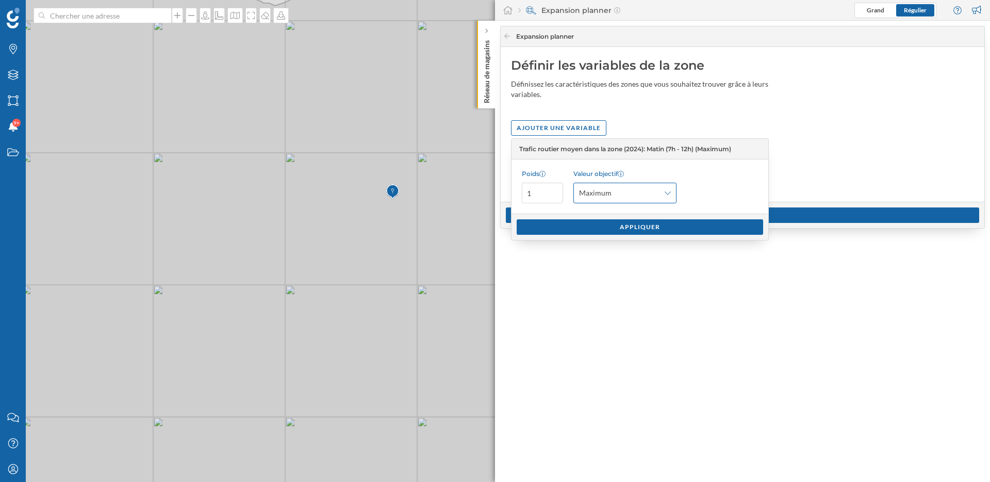
click at [665, 192] on icon at bounding box center [668, 192] width 6 height 7
click at [691, 110] on div "Définir les variables de la zone Définissez les caractéristiques des zones que …" at bounding box center [743, 124] width 484 height 155
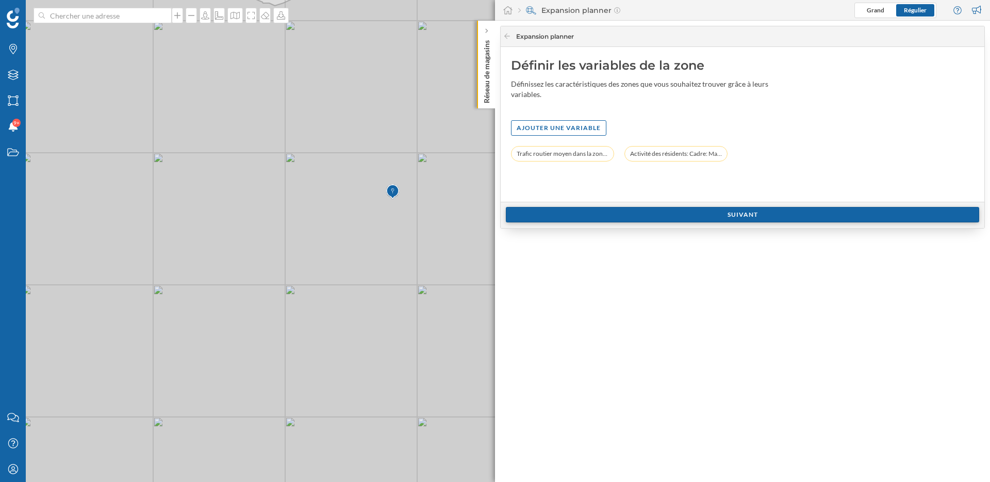
click at [686, 210] on div "Suivant" at bounding box center [742, 214] width 473 height 15
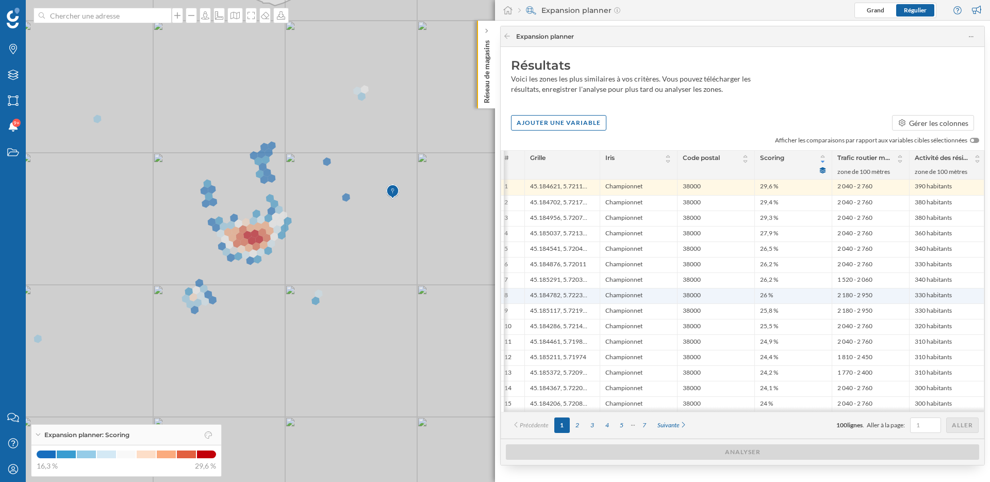
scroll to position [0, 22]
click at [976, 160] on icon at bounding box center [975, 161] width 8 height 6
click at [976, 161] on icon at bounding box center [976, 162] width 4 height 2
click at [976, 156] on icon at bounding box center [976, 156] width 8 height 6
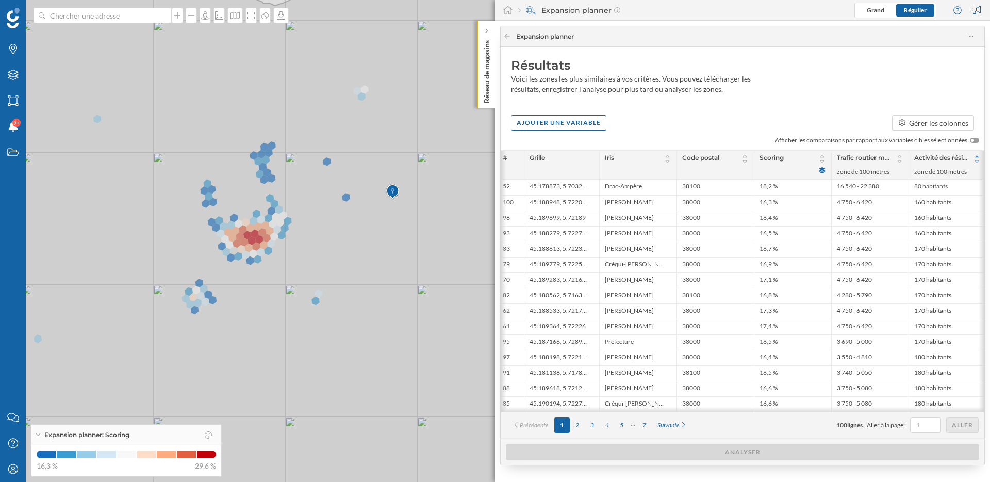
click at [976, 161] on icon at bounding box center [977, 161] width 4 height 3
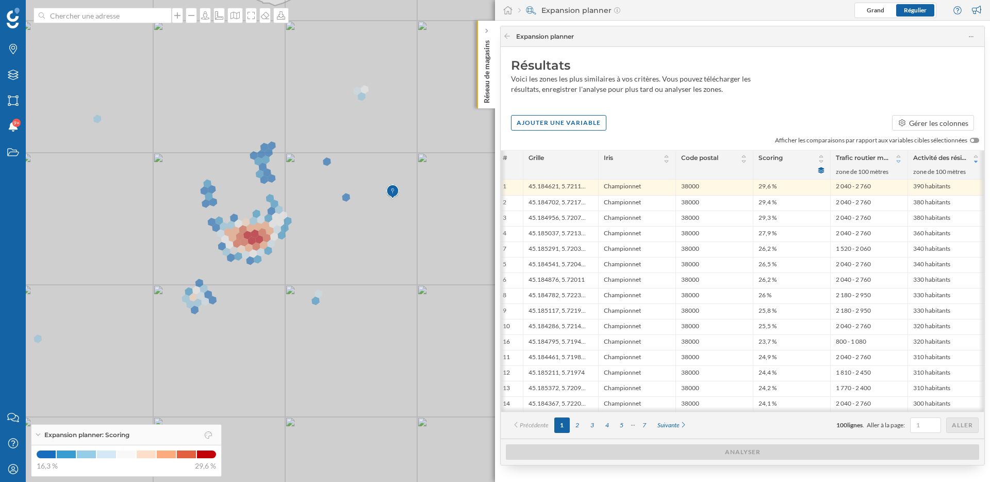
click at [900, 161] on icon at bounding box center [899, 161] width 8 height 6
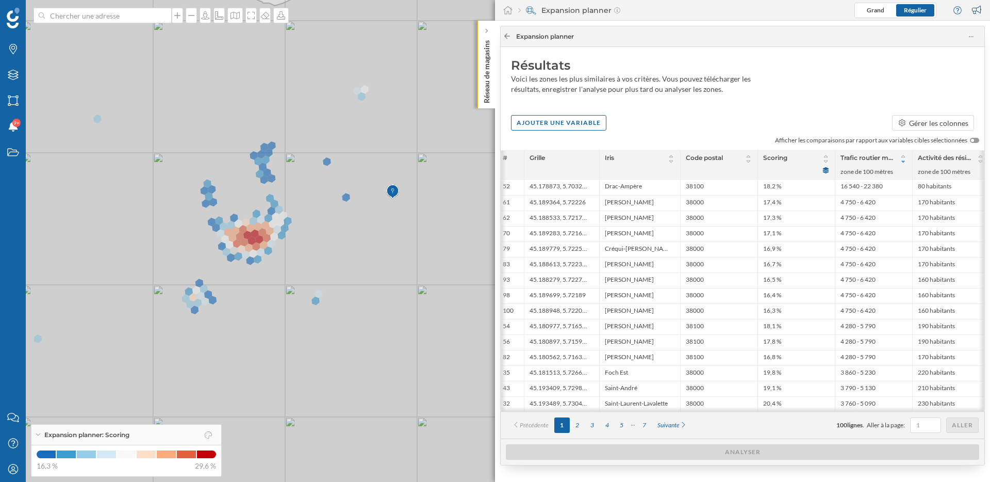
click at [506, 36] on icon at bounding box center [507, 36] width 8 height 6
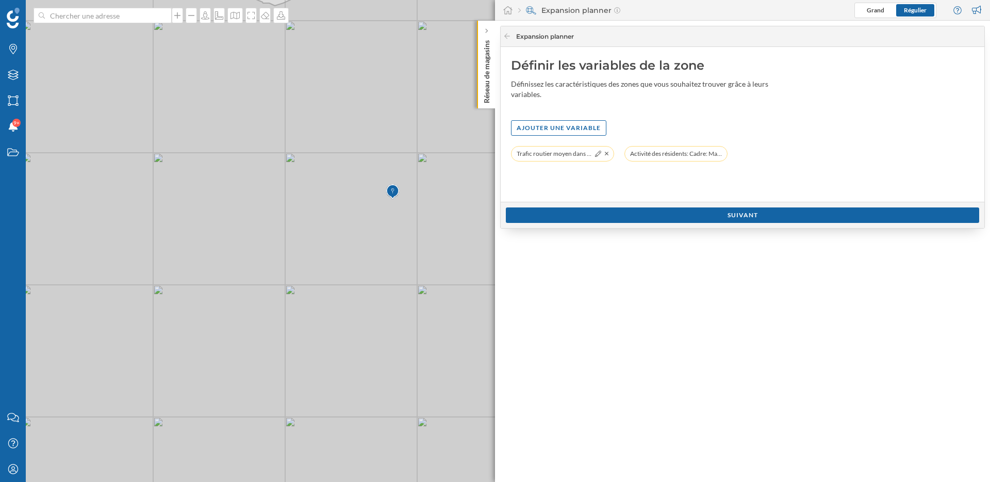
click at [608, 153] on div "Trafic routier moyen dans la zone (2024): Matin (7h - 12h) (Maximum): Maximum (…" at bounding box center [562, 153] width 103 height 15
click at [607, 153] on icon at bounding box center [607, 154] width 4 height 6
click at [598, 157] on div at bounding box center [598, 154] width 8 height 8
click at [598, 151] on icon at bounding box center [598, 154] width 6 height 6
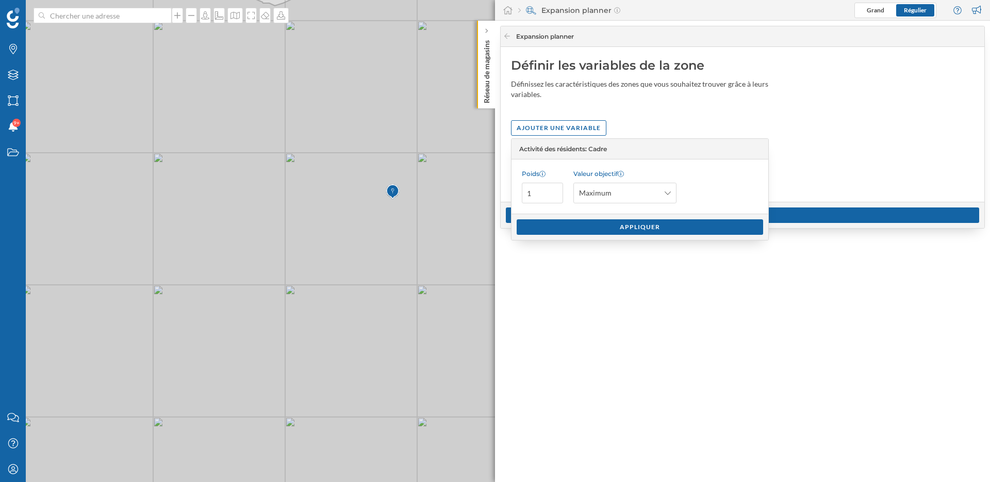
click at [641, 104] on div "Définir les variables de la zone Définissez les caractéristiques des zones que …" at bounding box center [743, 124] width 484 height 155
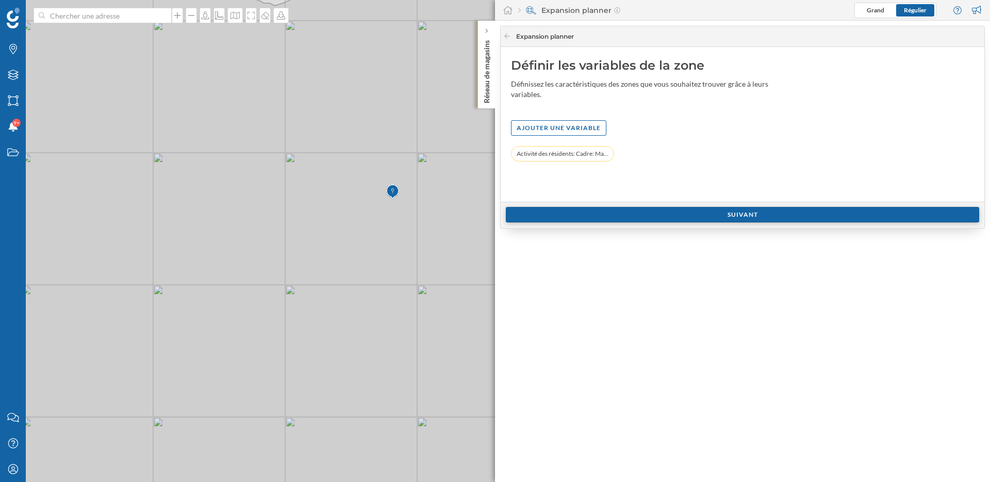
click at [642, 218] on div "Suivant" at bounding box center [742, 214] width 473 height 15
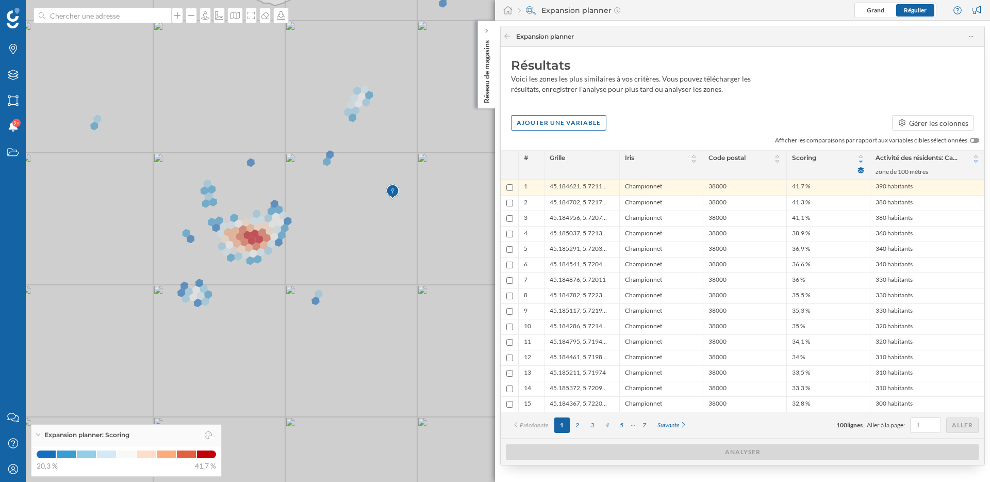
click at [975, 161] on icon at bounding box center [976, 161] width 8 height 6
click at [978, 154] on icon at bounding box center [976, 156] width 8 height 6
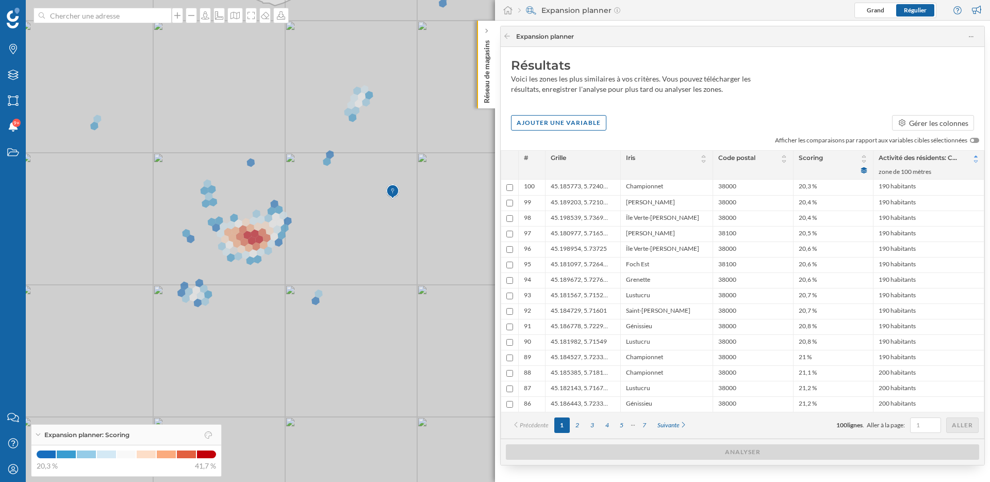
click at [976, 160] on icon at bounding box center [976, 161] width 8 height 6
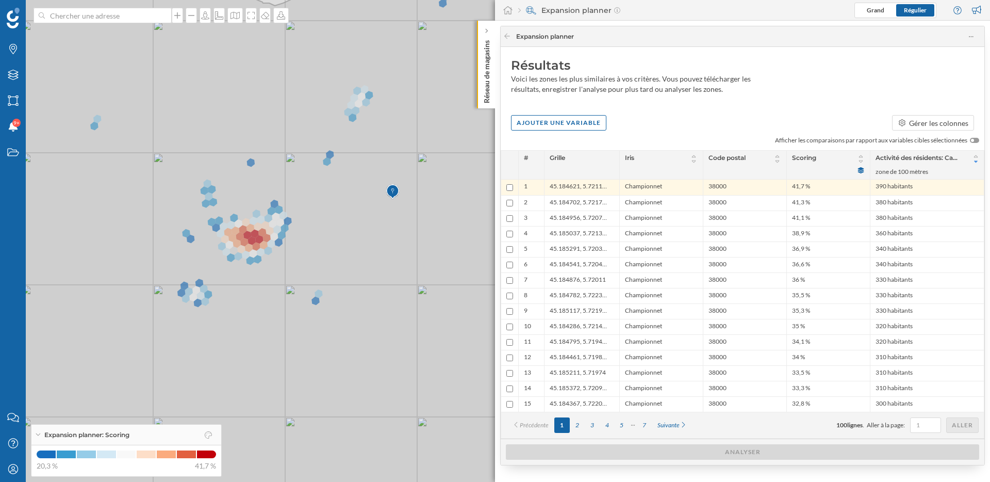
click at [977, 139] on div at bounding box center [974, 140] width 9 height 5
click at [0, 0] on input "checkbox" at bounding box center [0, 0] width 0 height 0
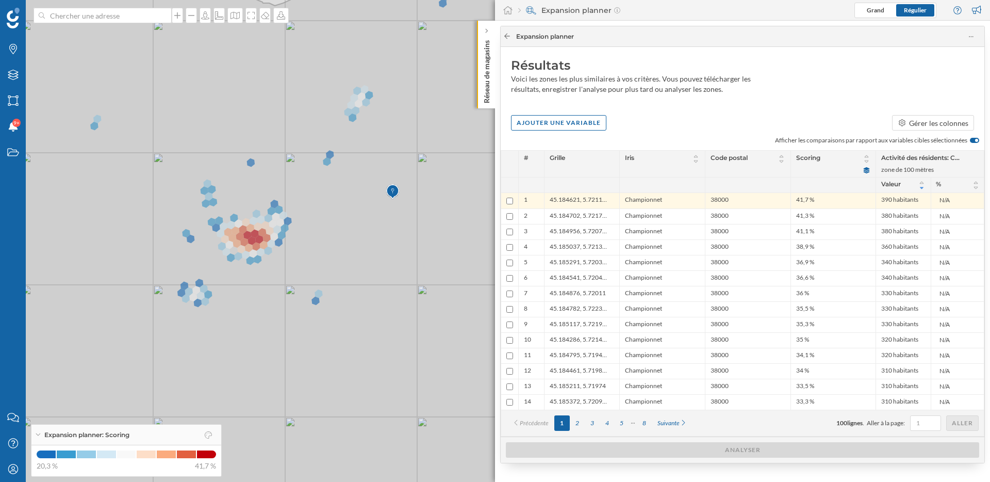
click at [506, 40] on div at bounding box center [507, 36] width 8 height 9
click at [509, 35] on icon at bounding box center [507, 36] width 8 height 6
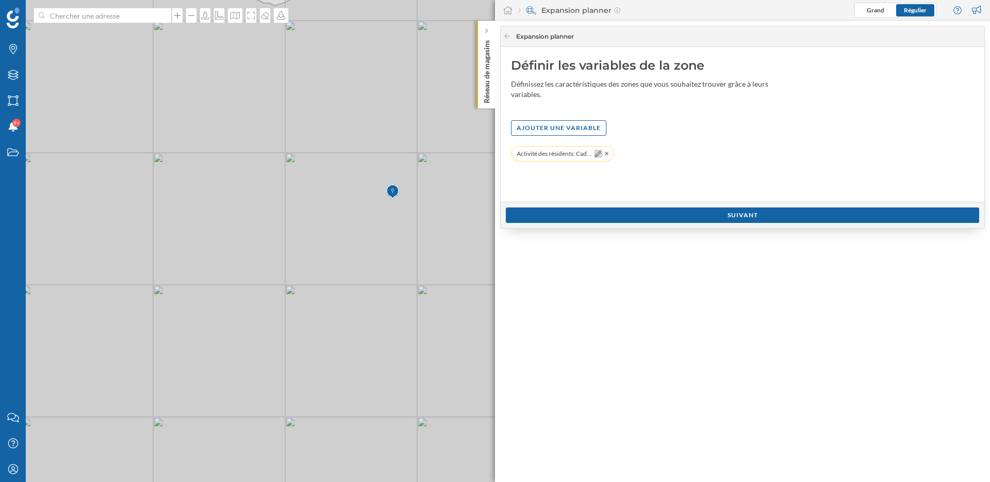
click at [599, 155] on icon at bounding box center [598, 154] width 6 height 6
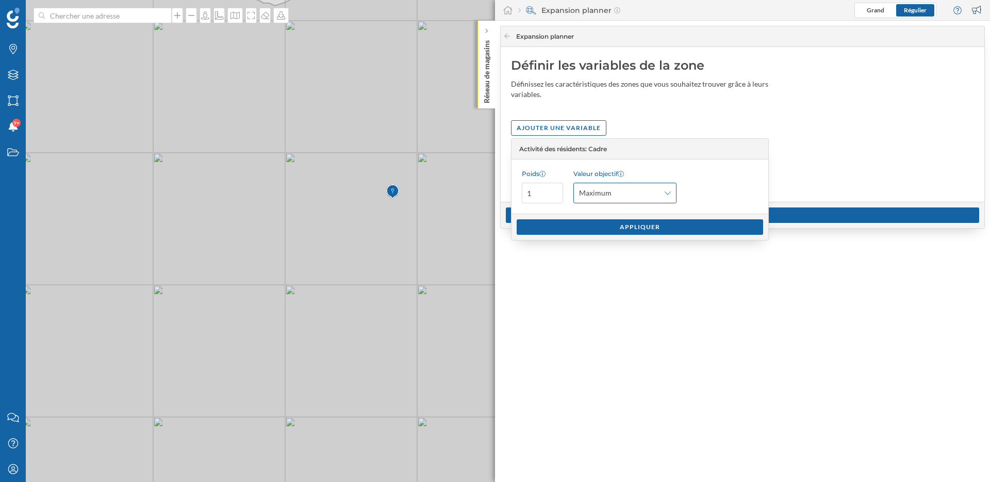
click at [625, 193] on span "Maximum" at bounding box center [619, 193] width 80 height 10
click at [622, 272] on div "Personnalisé" at bounding box center [602, 271] width 46 height 11
click at [713, 192] on button "habitants" at bounding box center [709, 193] width 10 height 10
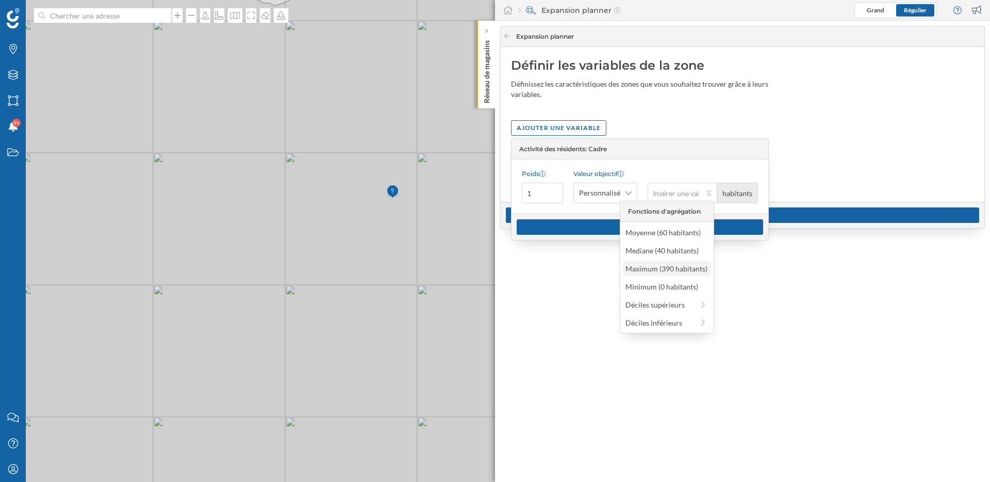
click at [677, 272] on div "Maximum (390 habitants)" at bounding box center [667, 268] width 82 height 11
type input "390"
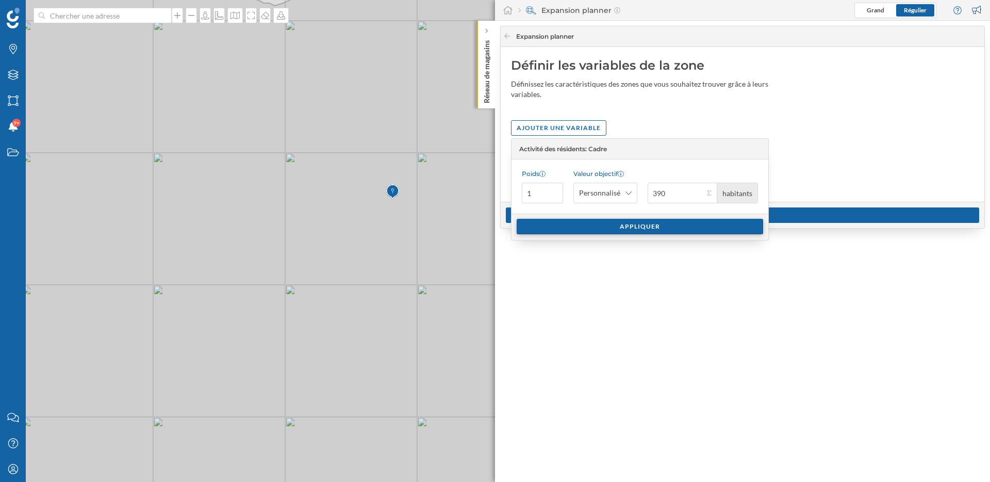
click at [653, 227] on div "Appliquer" at bounding box center [640, 226] width 247 height 15
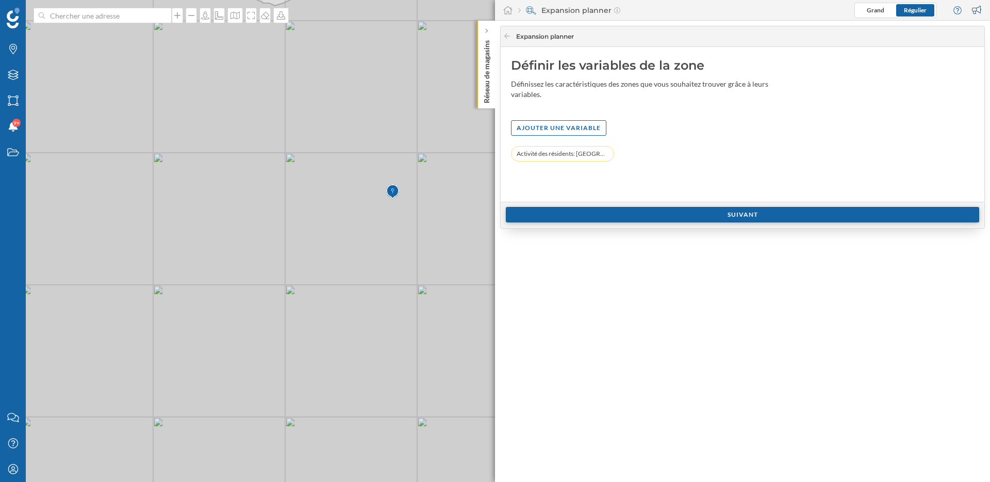
click at [662, 217] on div "Suivant" at bounding box center [742, 214] width 473 height 15
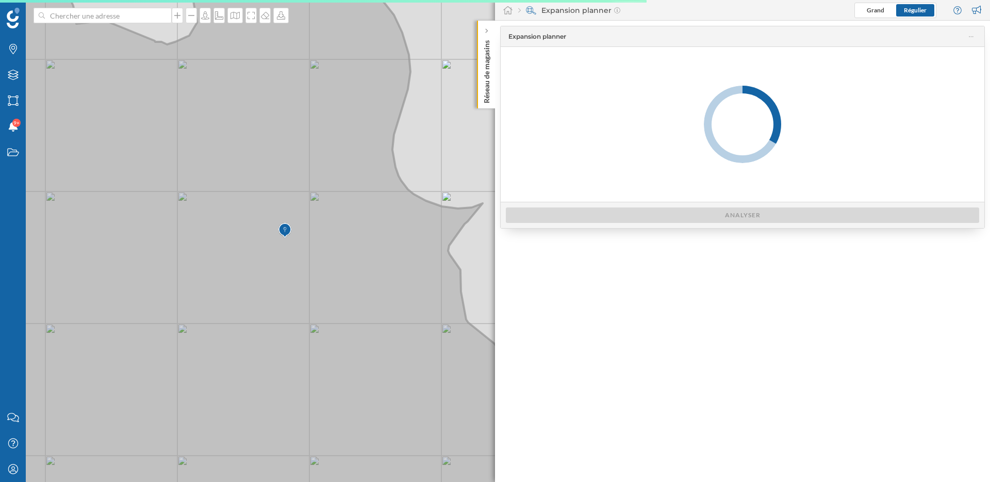
drag, startPoint x: 412, startPoint y: 326, endPoint x: 301, endPoint y: 368, distance: 119.0
click at [301, 368] on icon at bounding box center [171, 280] width 714 height 580
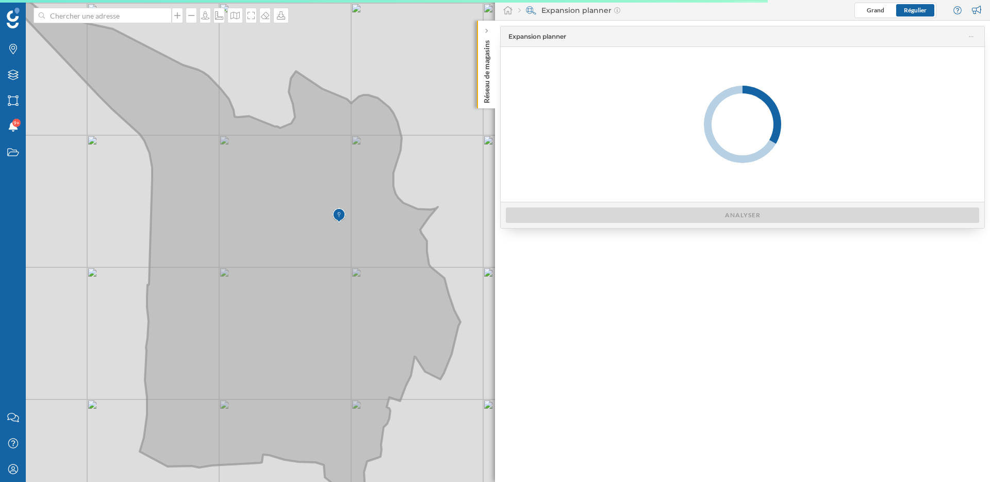
drag, startPoint x: 403, startPoint y: 332, endPoint x: 403, endPoint y: 265, distance: 67.1
click at [403, 265] on icon at bounding box center [237, 240] width 448 height 497
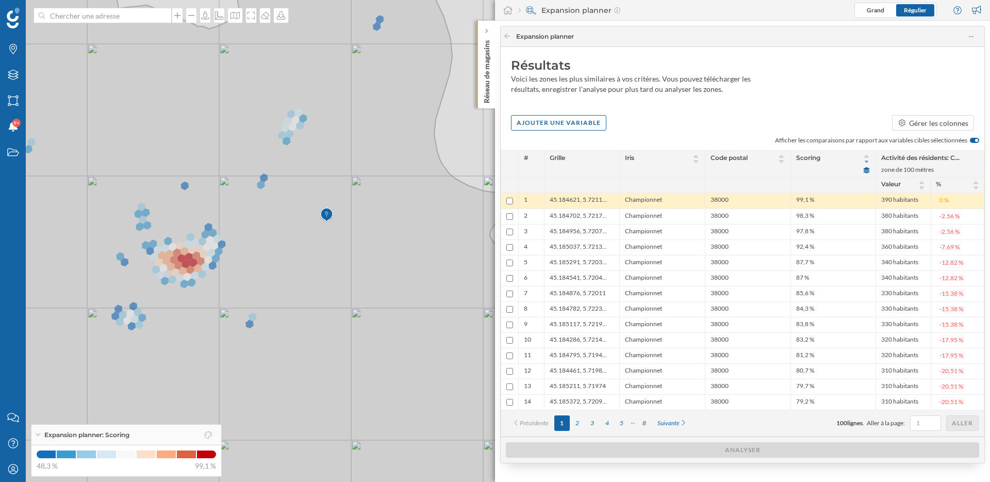
click at [900, 195] on span "390 habitants" at bounding box center [899, 200] width 37 height 10
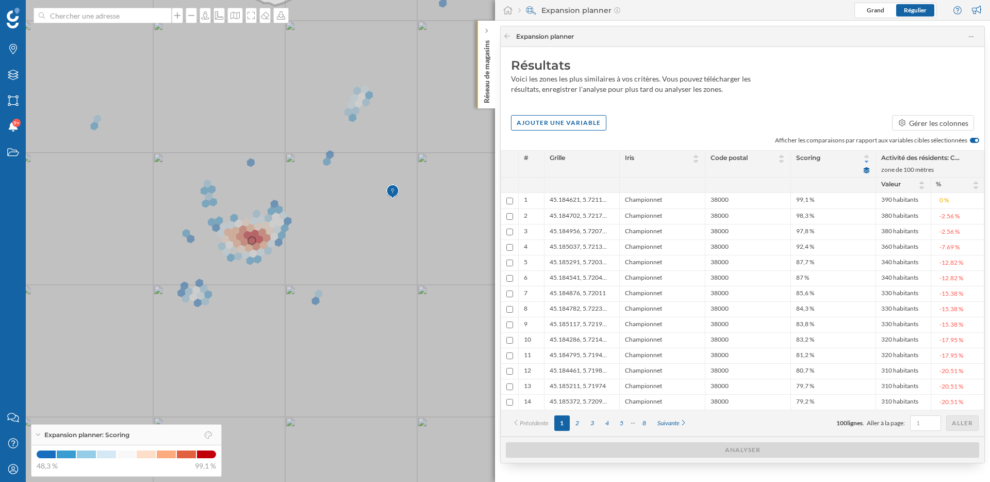
drag, startPoint x: 333, startPoint y: 244, endPoint x: 320, endPoint y: 262, distance: 21.5
click at [320, 262] on icon at bounding box center [279, 241] width 714 height 580
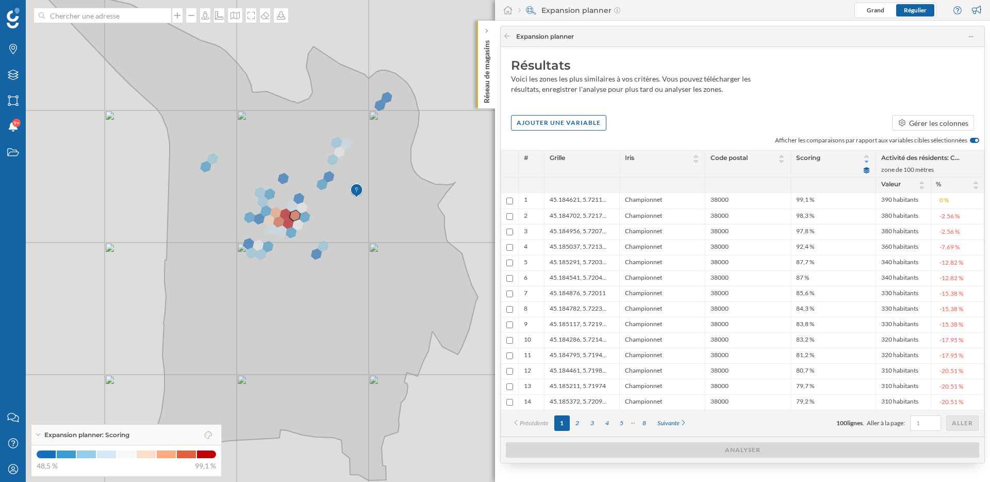
click at [480, 194] on div "© Mapbox © OpenStreetMap Improve this map" at bounding box center [495, 241] width 990 height 482
click at [504, 35] on icon at bounding box center [507, 36] width 8 height 6
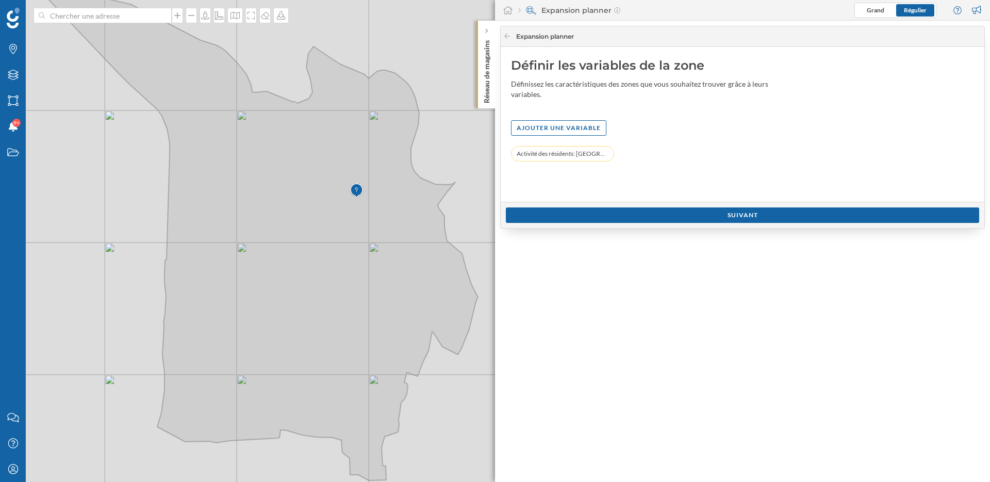
click at [502, 31] on div "Expansion planner" at bounding box center [743, 36] width 484 height 21
click at [507, 36] on icon at bounding box center [507, 36] width 8 height 6
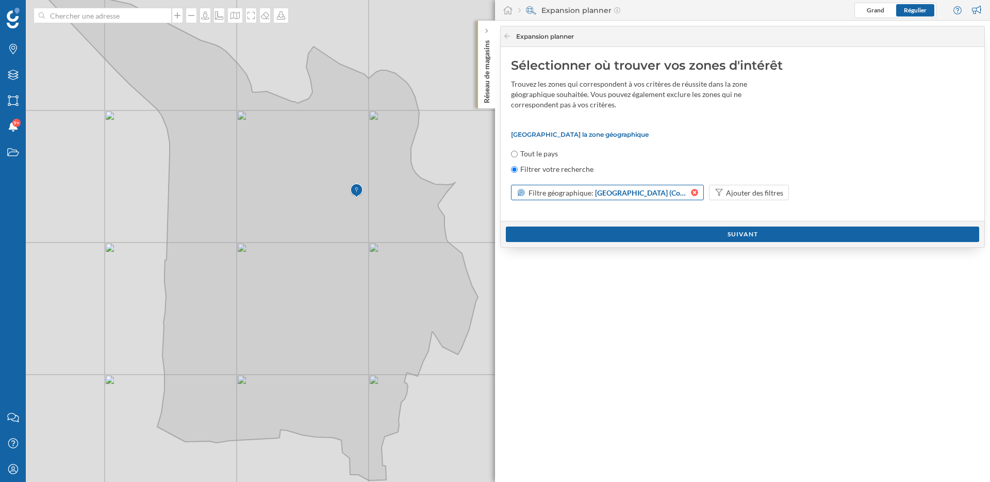
click at [695, 192] on icon at bounding box center [694, 192] width 7 height 7
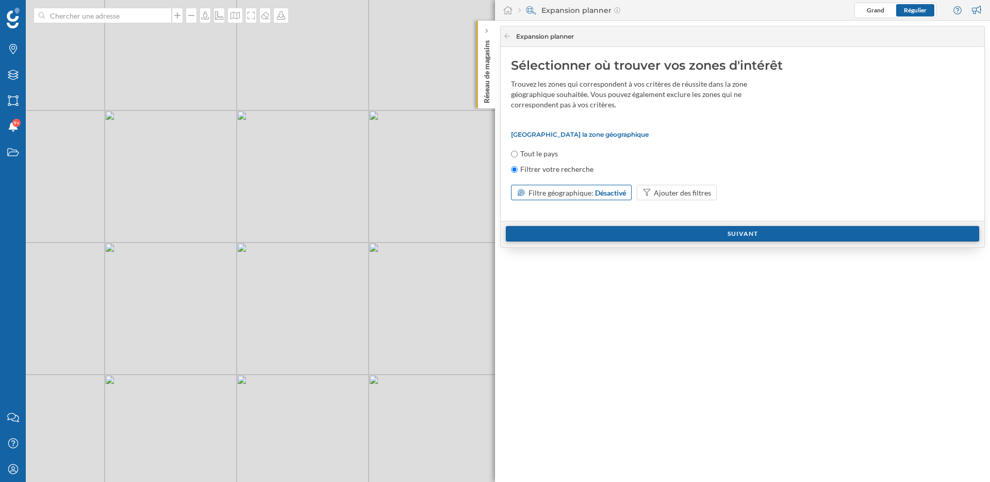
click at [700, 232] on div "Suivant" at bounding box center [742, 233] width 473 height 15
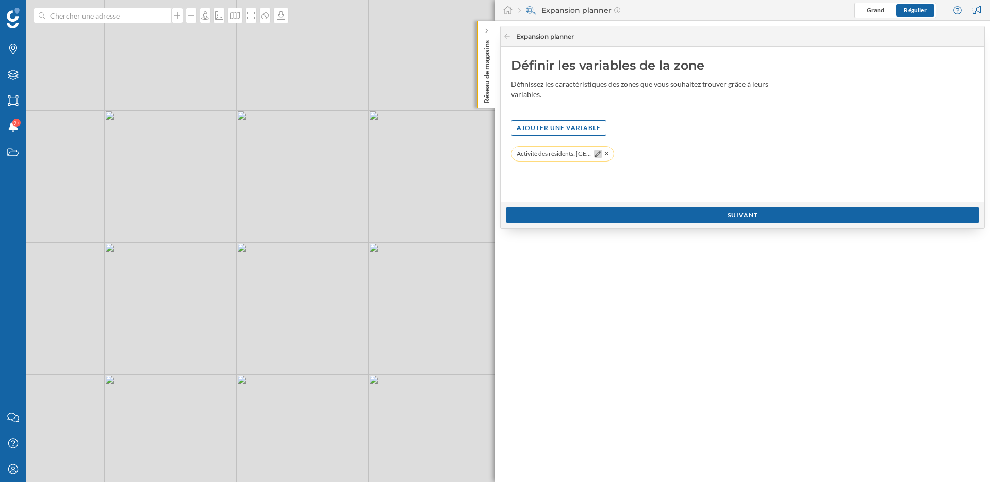
click at [597, 151] on icon at bounding box center [598, 154] width 6 height 6
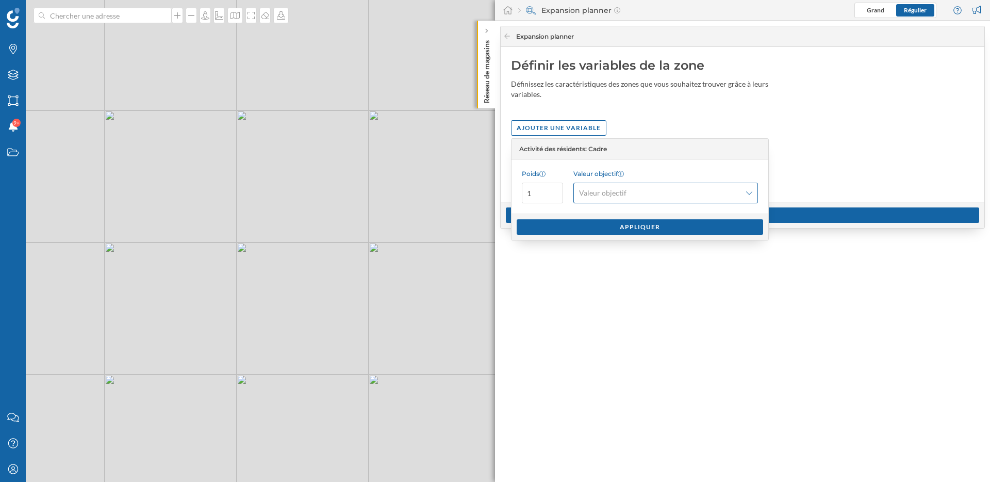
click at [618, 190] on span "Valeur objectif" at bounding box center [602, 193] width 47 height 10
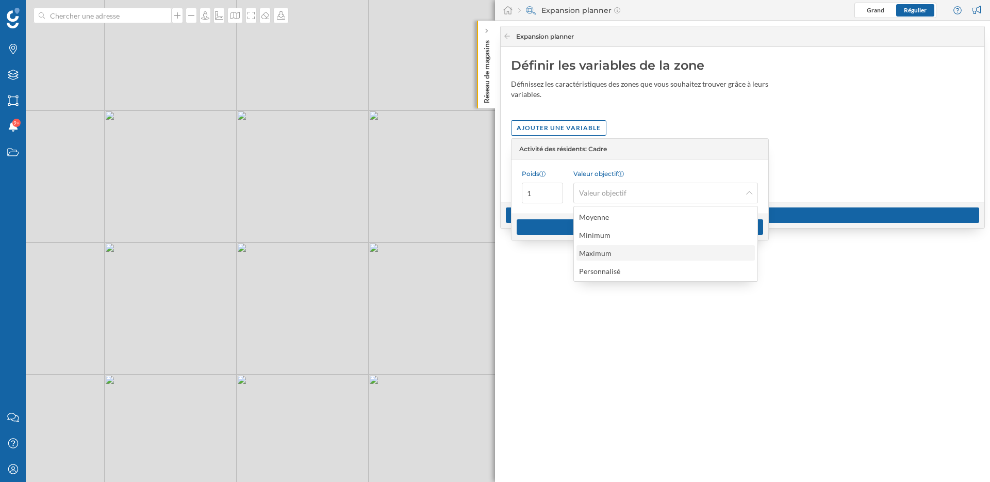
click at [626, 253] on div "Maximum" at bounding box center [665, 253] width 172 height 11
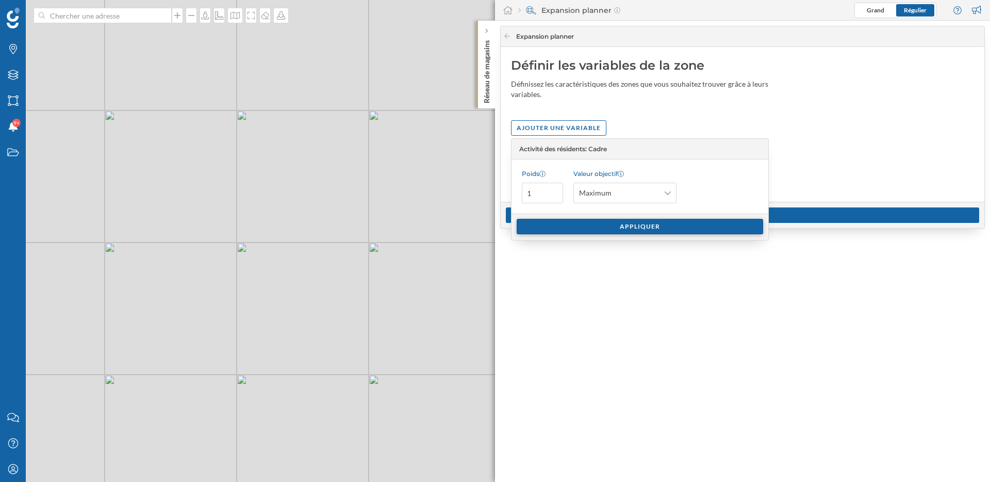
click at [626, 226] on div "Appliquer" at bounding box center [640, 226] width 247 height 15
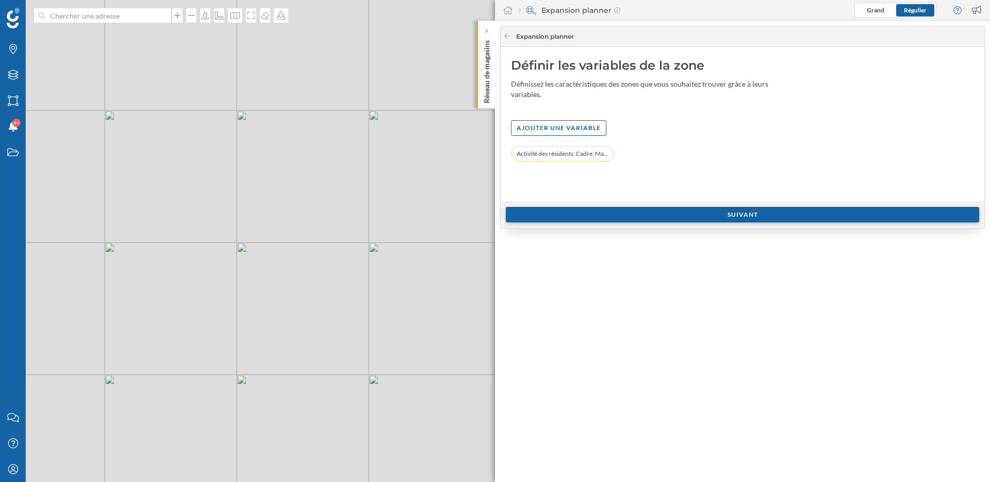
click at [653, 210] on div "Suivant" at bounding box center [742, 214] width 473 height 15
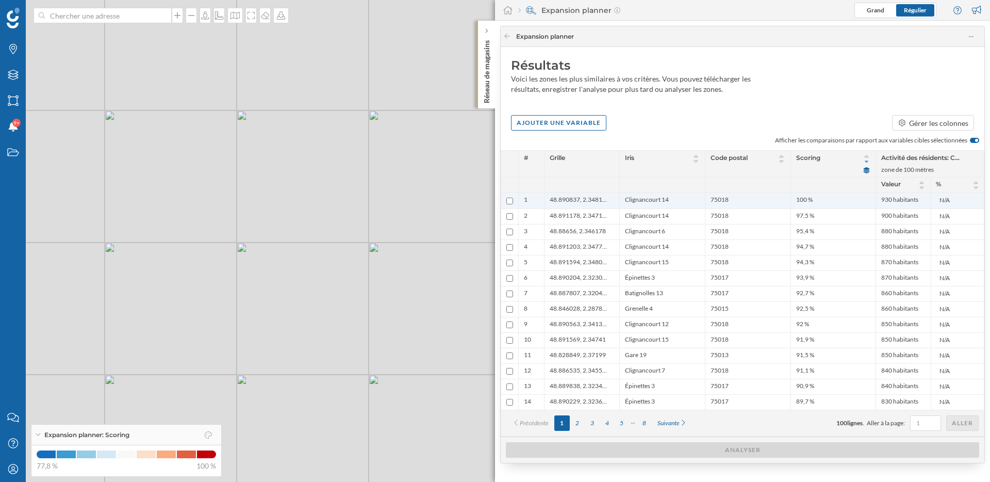
click at [846, 199] on li "100 %" at bounding box center [833, 200] width 74 height 10
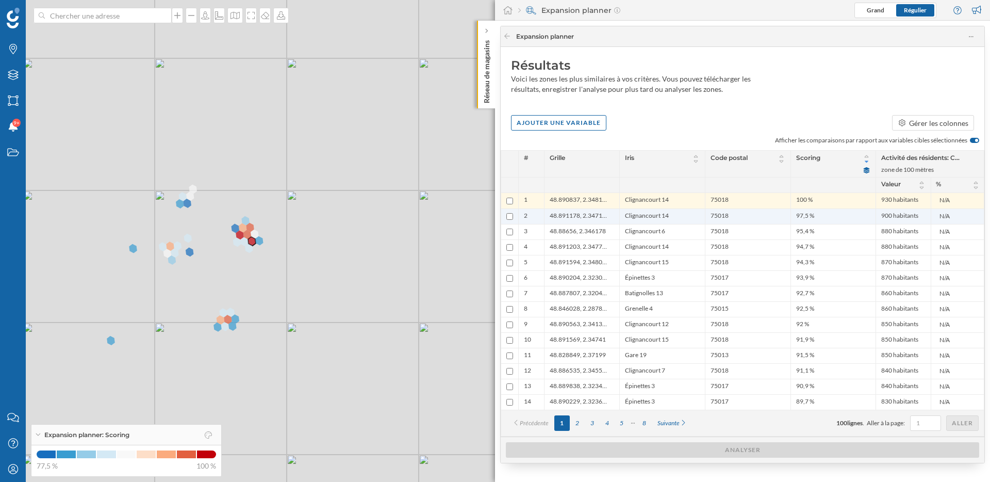
click at [898, 214] on span "900 habitants" at bounding box center [899, 216] width 37 height 10
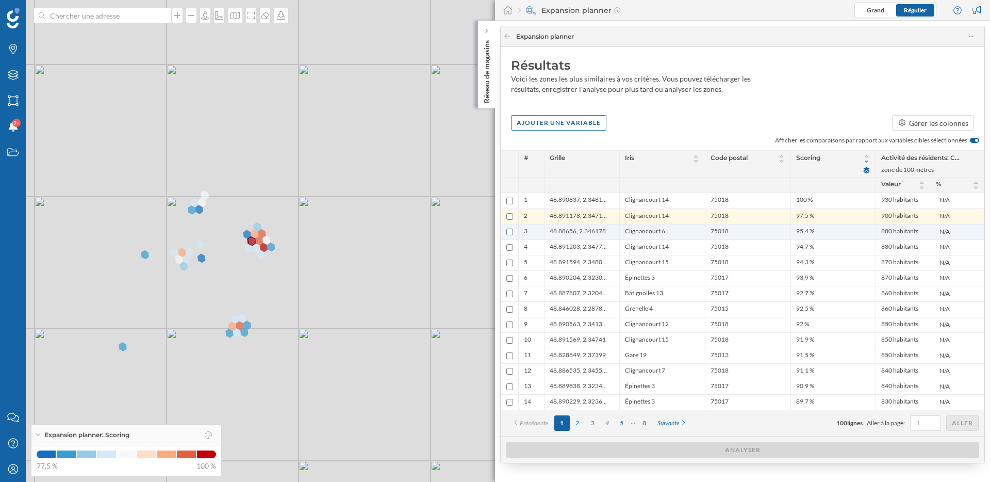
click at [903, 229] on span "880 habitants" at bounding box center [899, 232] width 37 height 10
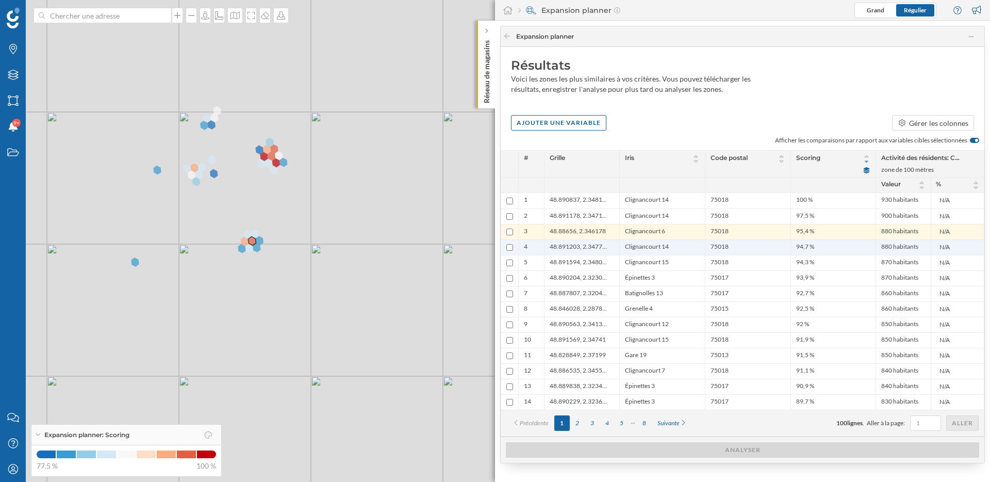
click at [903, 246] on span "880 habitants" at bounding box center [899, 247] width 37 height 10
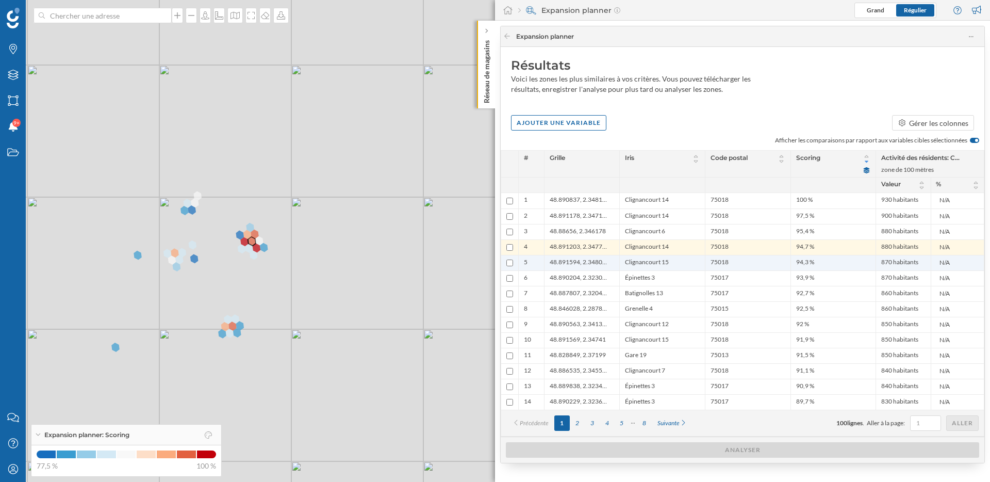
click at [901, 264] on span "870 habitants" at bounding box center [899, 263] width 37 height 10
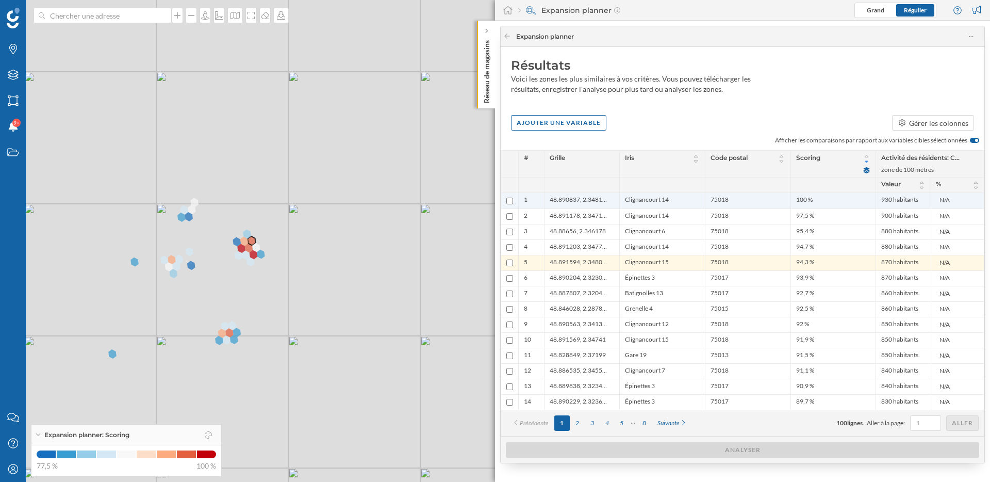
click at [879, 202] on div "930 habitants N/A" at bounding box center [930, 200] width 109 height 15
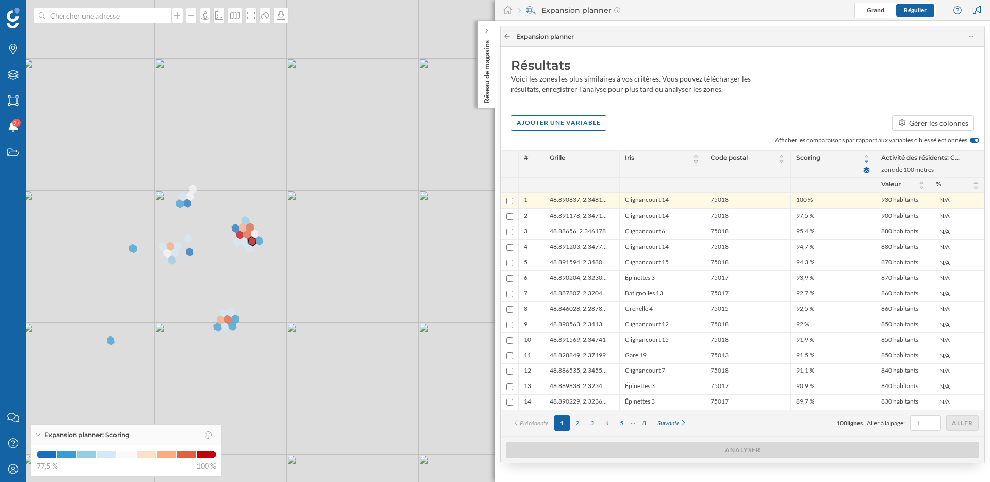
click at [508, 37] on icon at bounding box center [507, 36] width 8 height 6
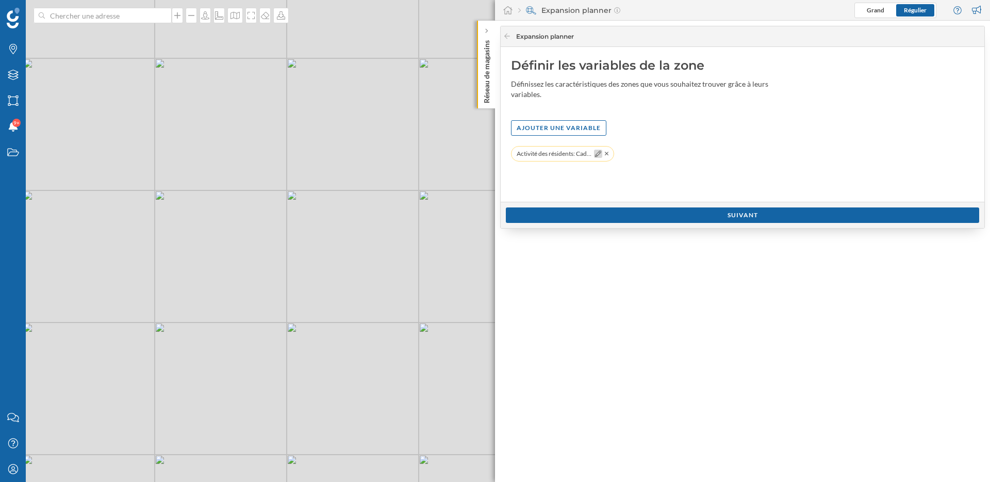
click at [599, 153] on icon at bounding box center [598, 154] width 6 height 6
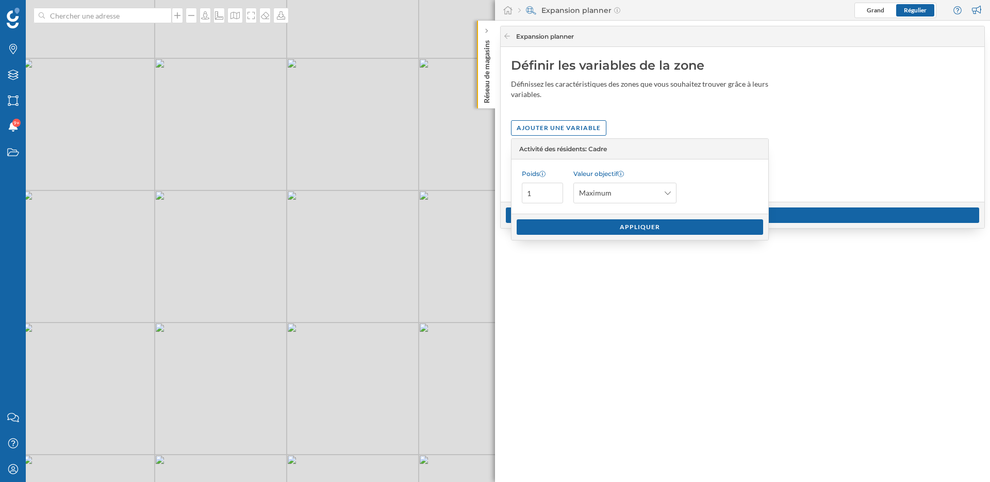
click at [802, 171] on div "Activité des résidents: Cadre: Maximum (zone de 100 mètres)" at bounding box center [742, 159] width 463 height 26
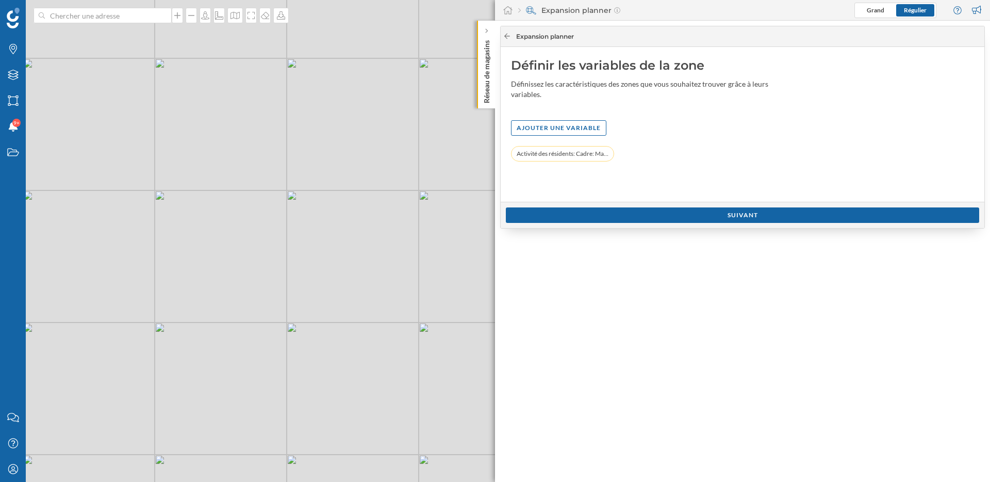
click at [509, 36] on icon at bounding box center [507, 36] width 8 height 6
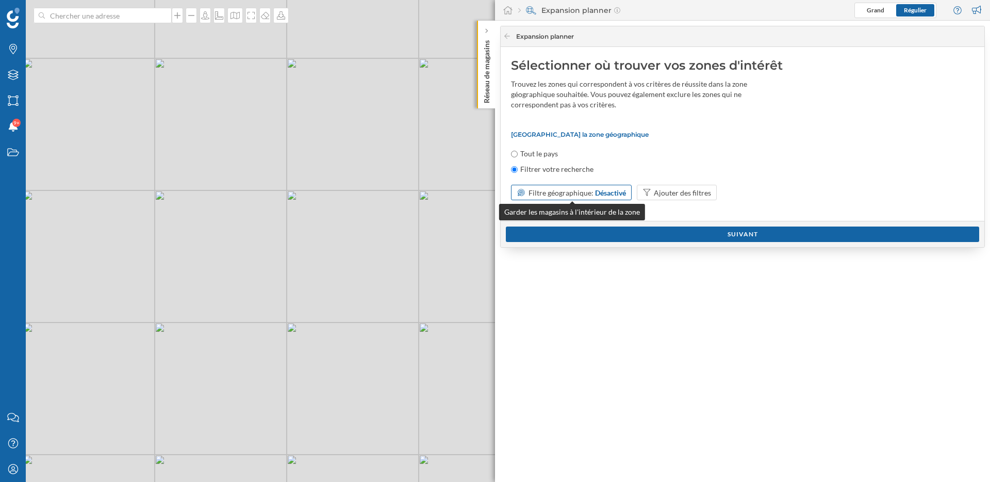
click at [618, 194] on div "Désactivé" at bounding box center [610, 192] width 31 height 11
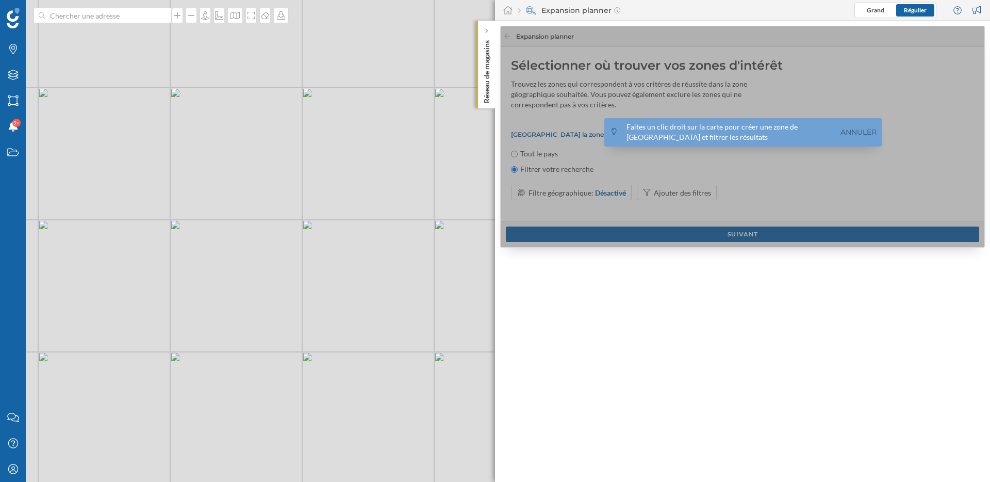
drag, startPoint x: 323, startPoint y: 352, endPoint x: 323, endPoint y: 222, distance: 130.0
click at [323, 221] on div "© Mapbox © OpenStreetMap Improve this map" at bounding box center [495, 241] width 990 height 482
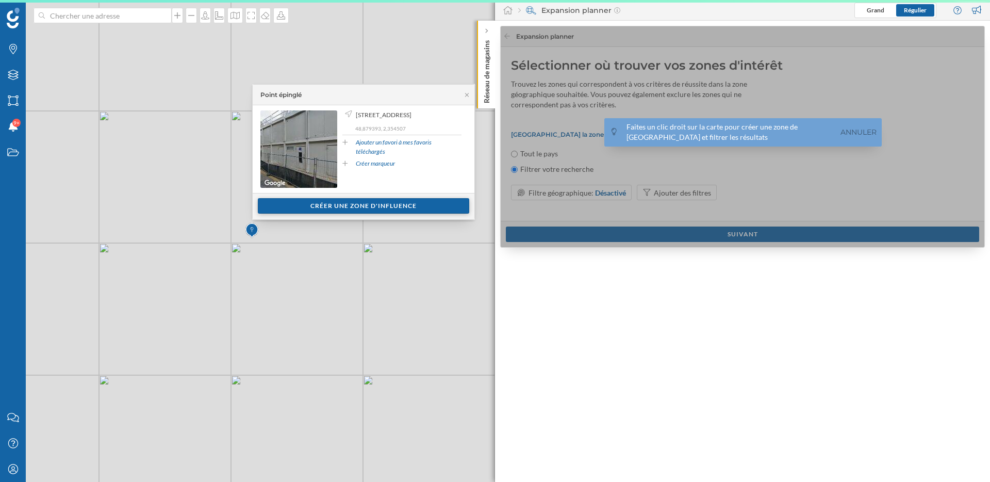
click at [345, 206] on div "Créer une zone d'influence" at bounding box center [363, 205] width 211 height 15
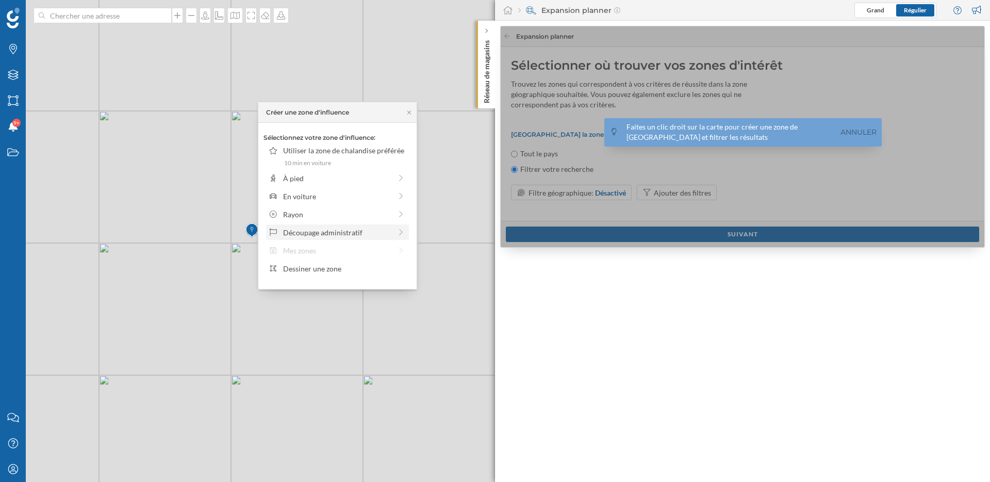
click at [358, 231] on div "Découpage administratif" at bounding box center [337, 232] width 108 height 11
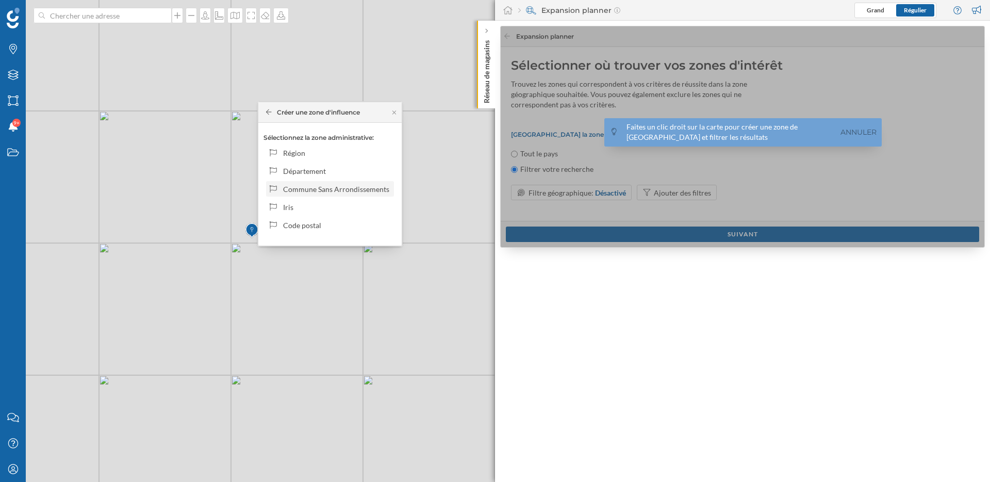
click at [364, 185] on div "Commune Sans Arrondissements" at bounding box center [336, 189] width 107 height 11
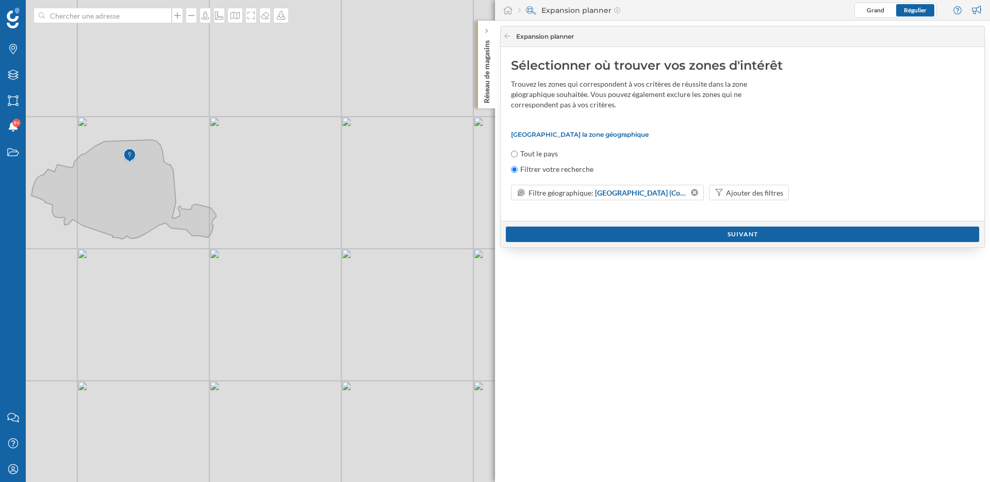
click at [719, 224] on div "Suivant" at bounding box center [743, 234] width 484 height 26
click at [719, 235] on div "Suivant" at bounding box center [742, 233] width 473 height 15
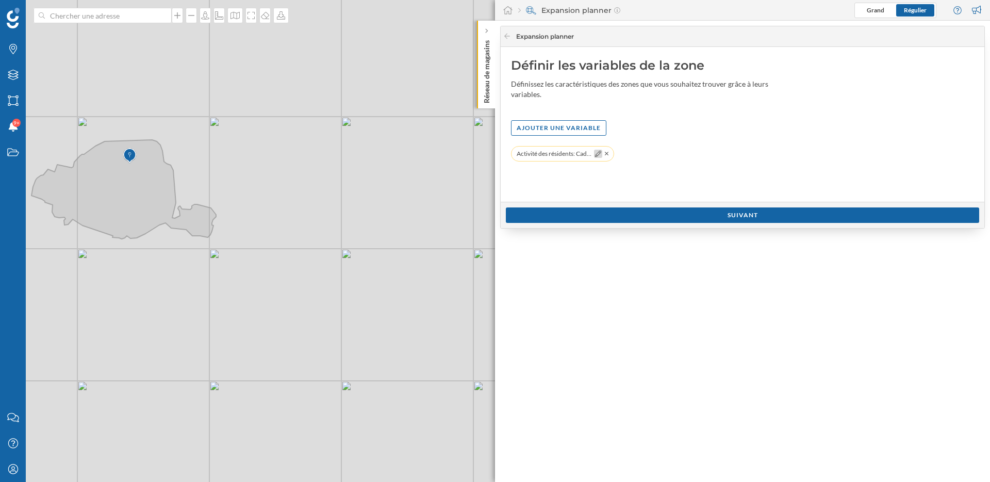
click at [601, 150] on div at bounding box center [598, 154] width 8 height 8
click at [602, 152] on div at bounding box center [598, 154] width 8 height 8
click at [600, 153] on icon at bounding box center [598, 154] width 6 height 6
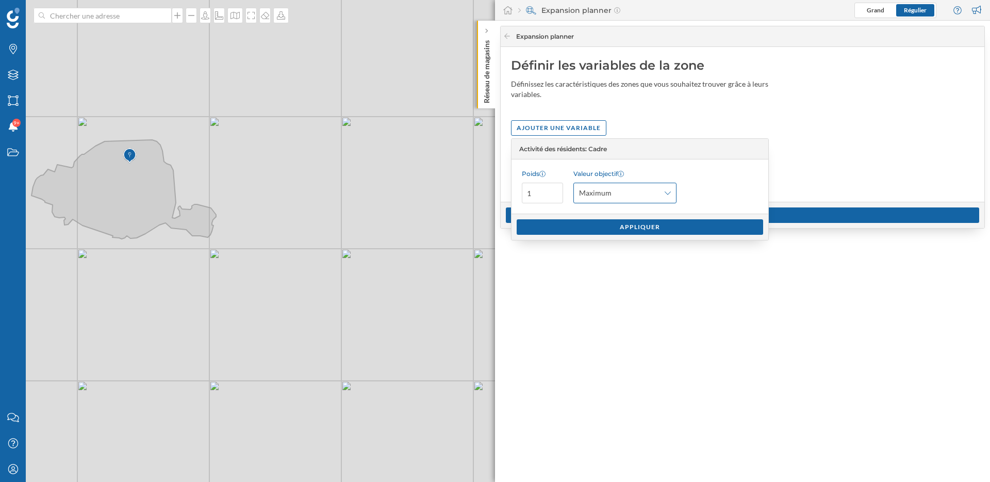
click at [624, 188] on span "Maximum" at bounding box center [619, 193] width 80 height 10
click at [617, 274] on div "Personnalisé" at bounding box center [599, 271] width 41 height 9
click at [710, 194] on button "habitants" at bounding box center [709, 193] width 10 height 10
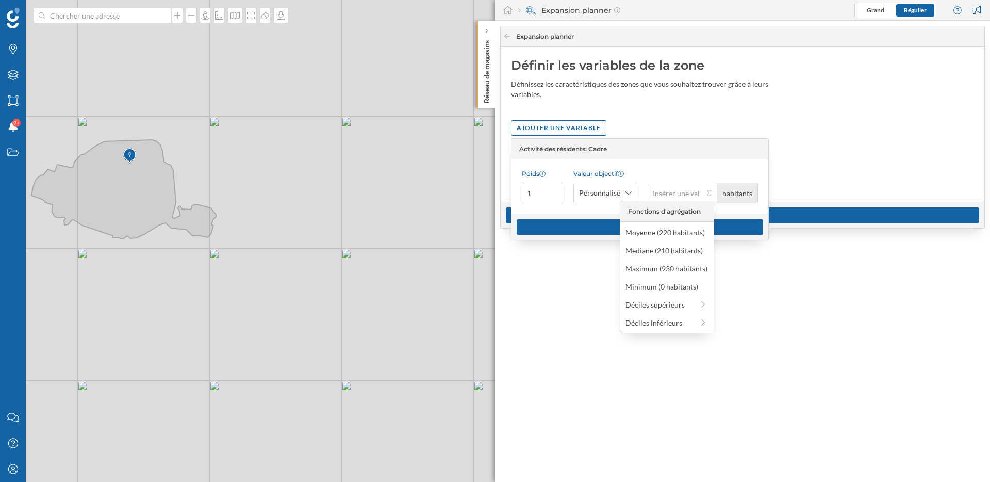
click at [809, 175] on div "Définir les variables de la zone Définissez les caractéristiques des zones que …" at bounding box center [743, 124] width 484 height 155
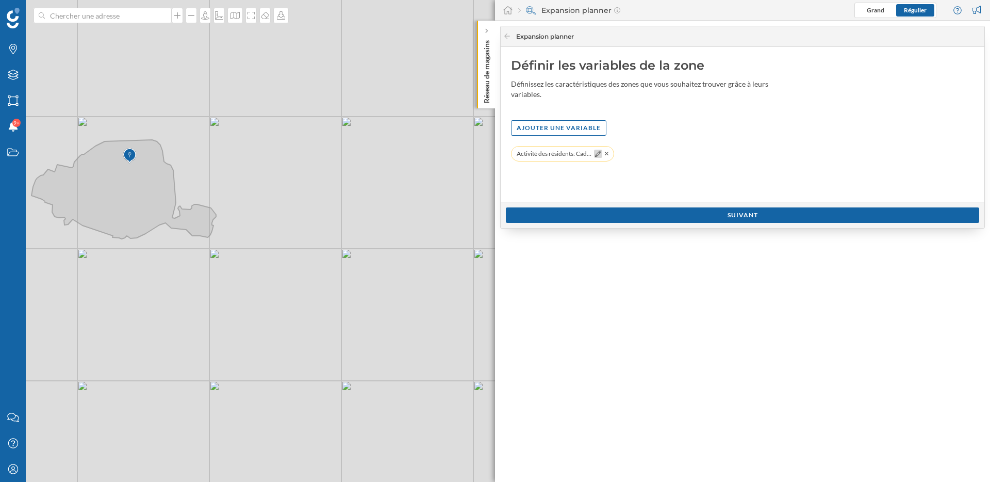
click at [599, 153] on icon at bounding box center [598, 154] width 6 height 6
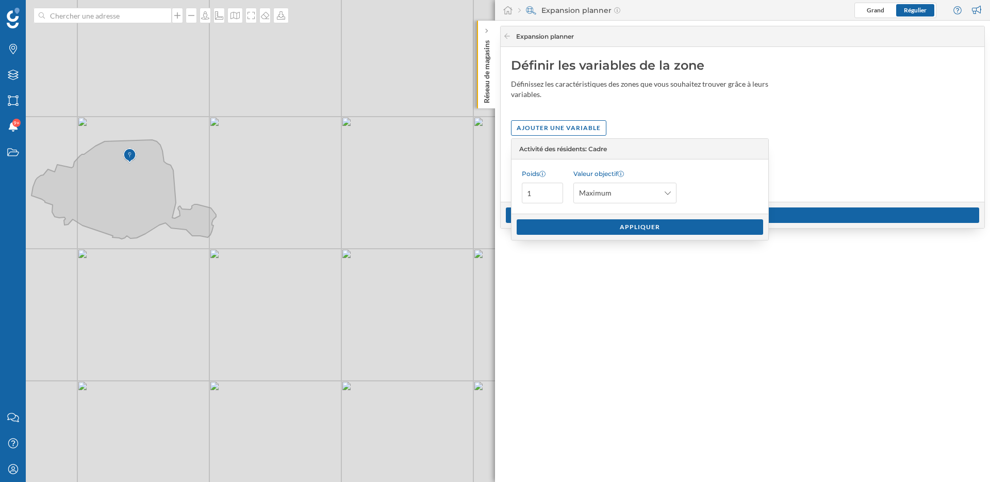
click at [717, 120] on div "Ajouter une variable" at bounding box center [742, 127] width 463 height 15
click at [646, 188] on span "Maximum" at bounding box center [619, 193] width 80 height 10
click at [715, 183] on div "Maximum" at bounding box center [666, 193] width 185 height 21
click at [506, 36] on icon at bounding box center [507, 36] width 6 height 5
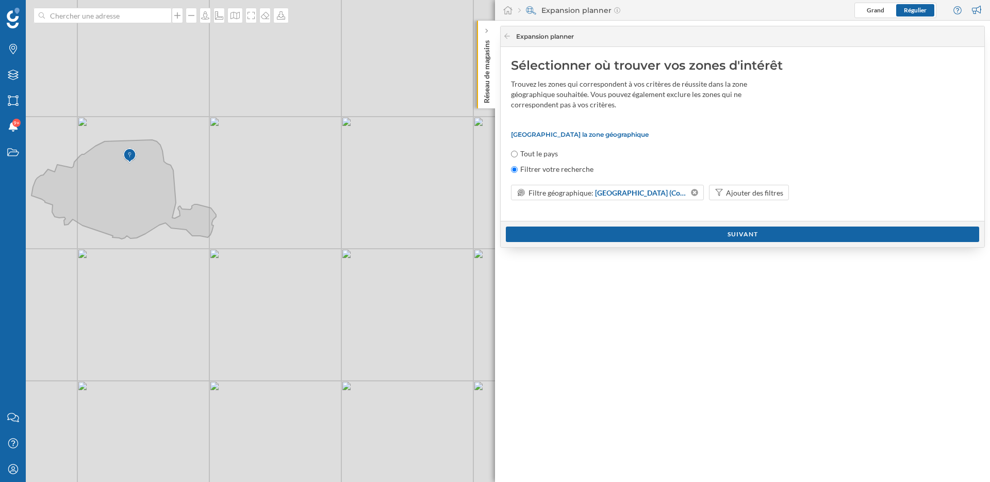
drag, startPoint x: 418, startPoint y: 322, endPoint x: 297, endPoint y: 283, distance: 127.4
click at [297, 283] on div "© Mapbox © OpenStreetMap Improve this map" at bounding box center [495, 241] width 990 height 482
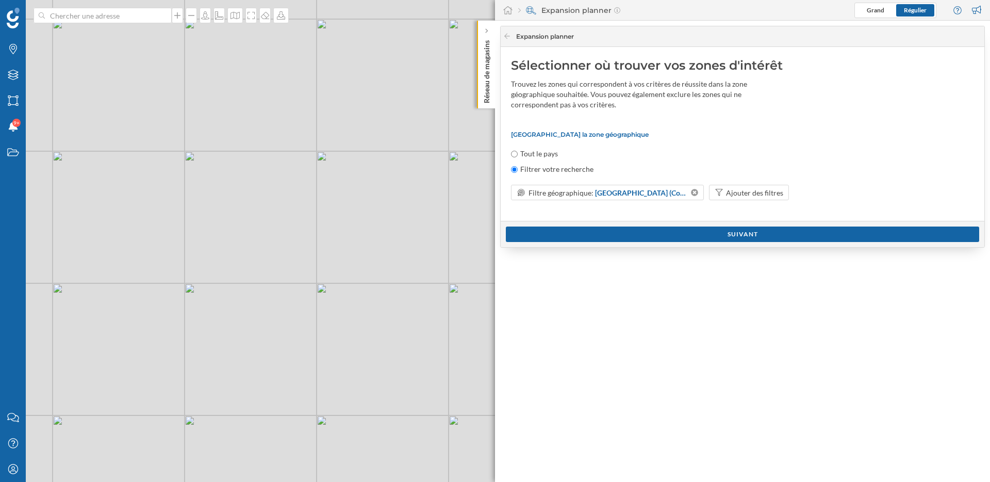
drag, startPoint x: 404, startPoint y: 348, endPoint x: 254, endPoint y: 301, distance: 157.3
click at [254, 301] on div "© Mapbox © OpenStreetMap Improve this map" at bounding box center [495, 241] width 990 height 482
click at [290, 292] on div "© Mapbox © OpenStreetMap Improve this map" at bounding box center [495, 241] width 990 height 482
click at [695, 189] on icon at bounding box center [694, 192] width 9 height 7
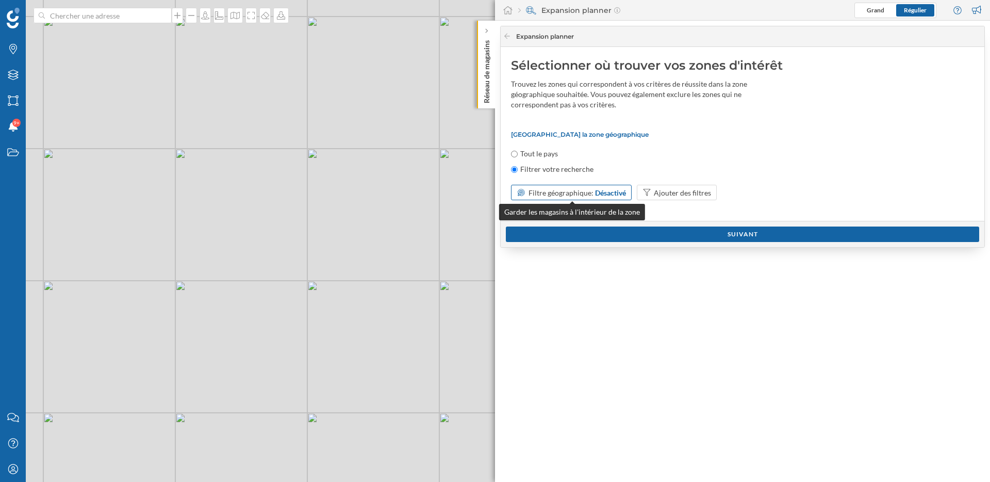
click at [616, 192] on div "Désactivé" at bounding box center [610, 192] width 31 height 11
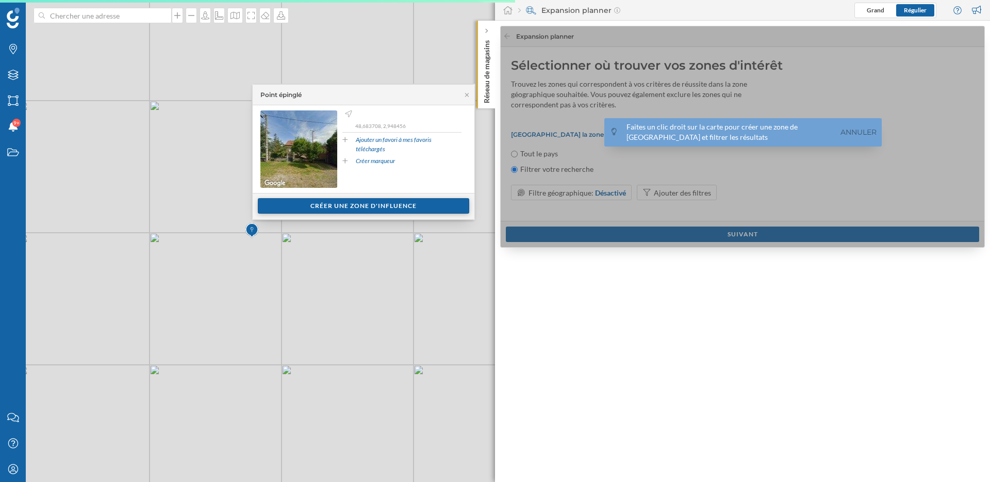
click at [324, 212] on div "Créer une zone d'influence" at bounding box center [363, 205] width 211 height 15
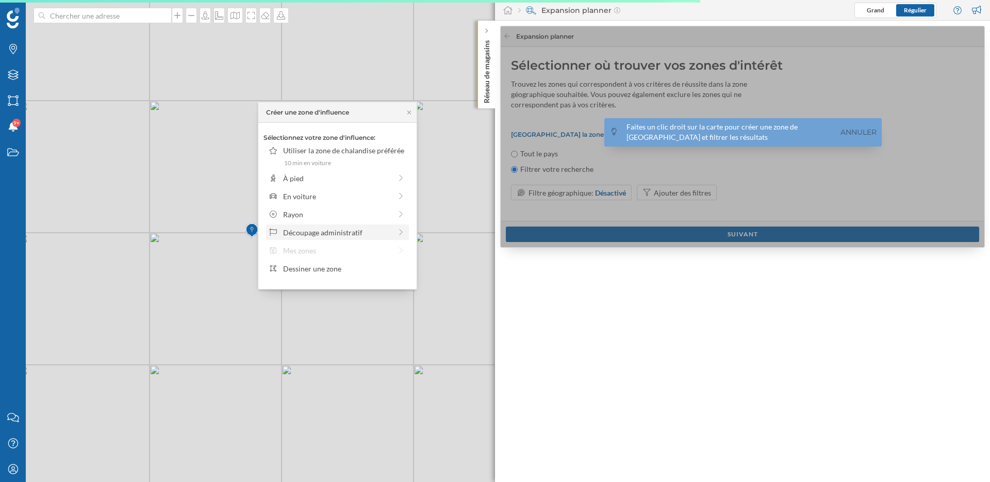
click at [326, 233] on div "Découpage administratif" at bounding box center [337, 232] width 108 height 11
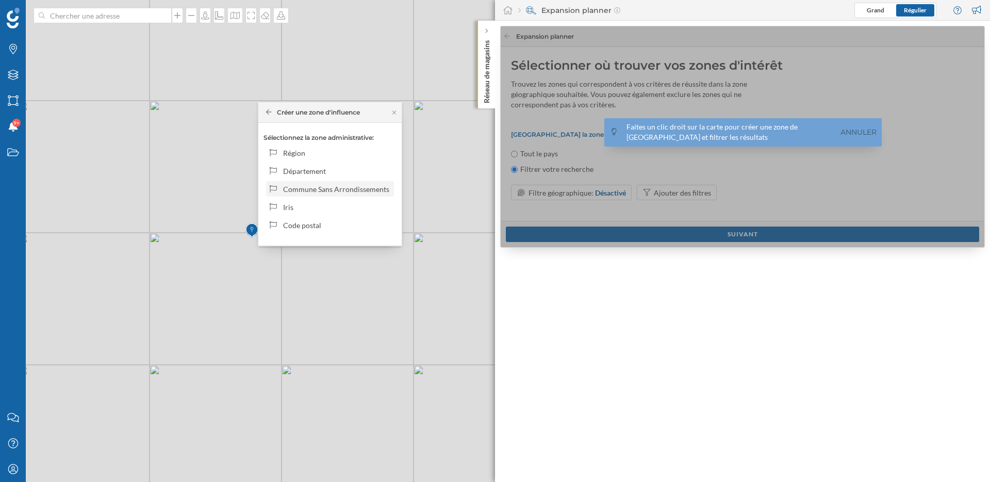
click at [331, 190] on div "Commune Sans Arrondissements" at bounding box center [336, 189] width 107 height 11
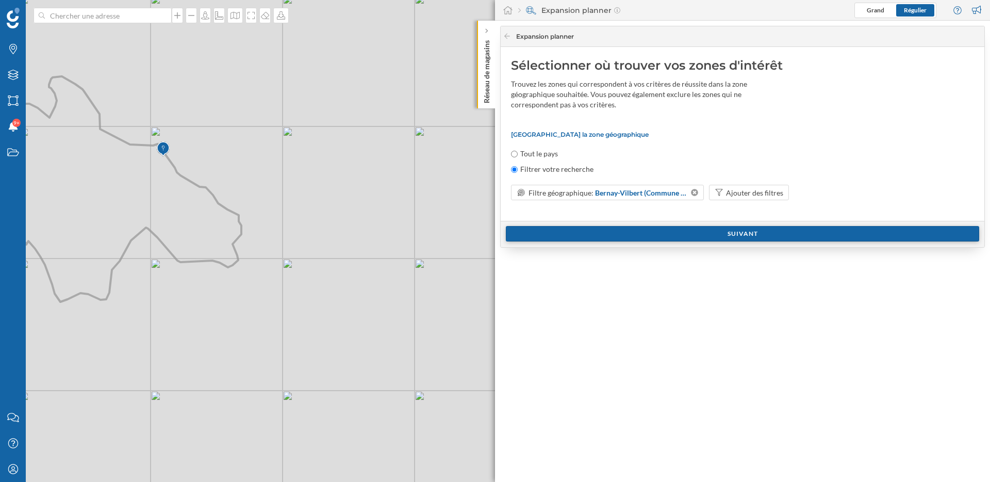
click at [605, 239] on div "Suivant" at bounding box center [742, 233] width 473 height 15
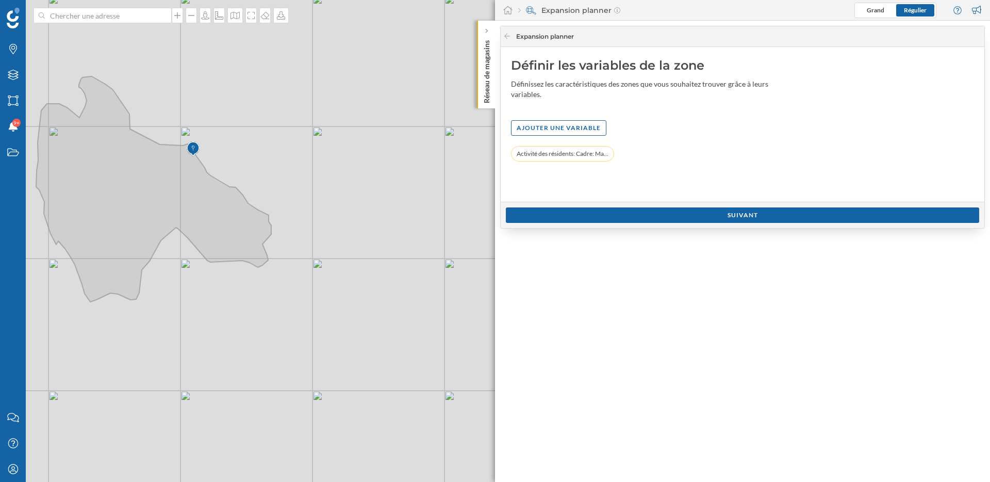
drag, startPoint x: 194, startPoint y: 272, endPoint x: 346, endPoint y: 276, distance: 152.2
click at [346, 276] on div "© Mapbox © OpenStreetMap Improve this map" at bounding box center [495, 241] width 990 height 482
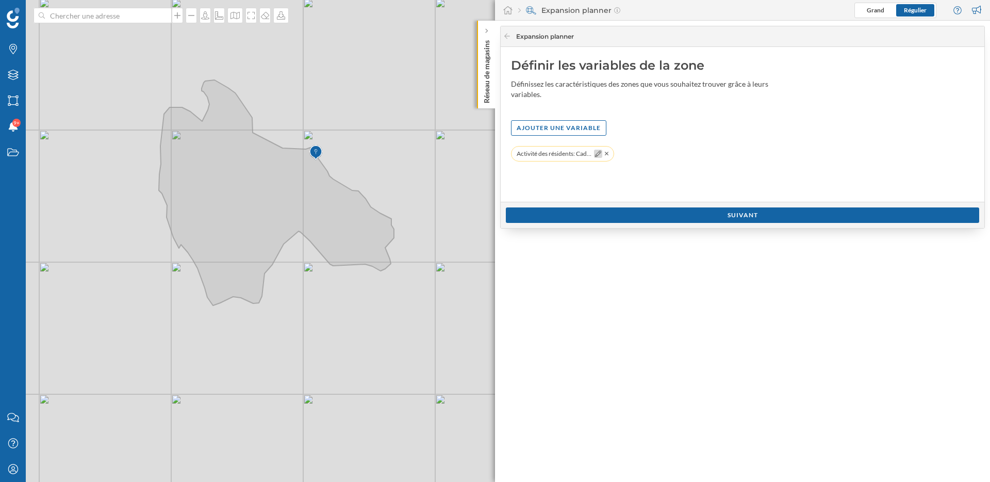
click at [599, 154] on icon at bounding box center [598, 154] width 6 height 6
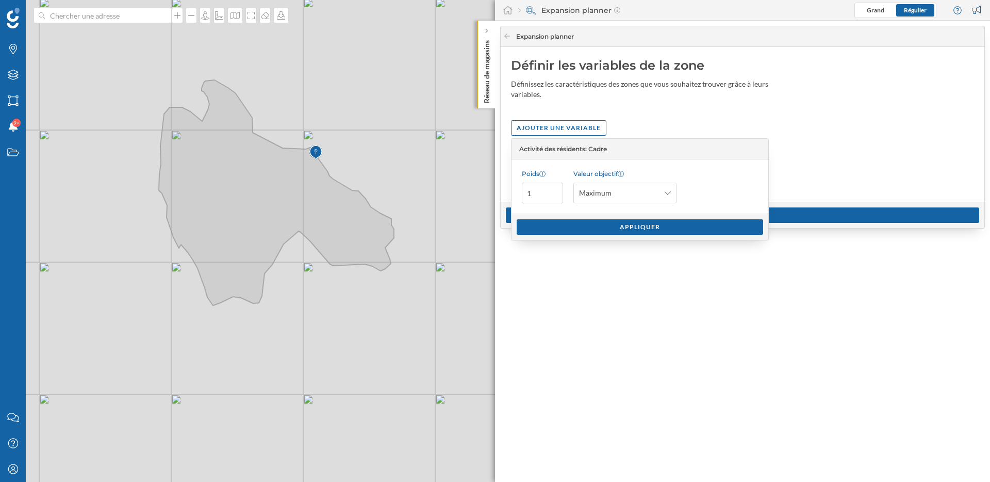
click at [635, 313] on div "Expansion planner Définir les variables de la zone Définissez les caractéristiq…" at bounding box center [742, 251] width 495 height 461
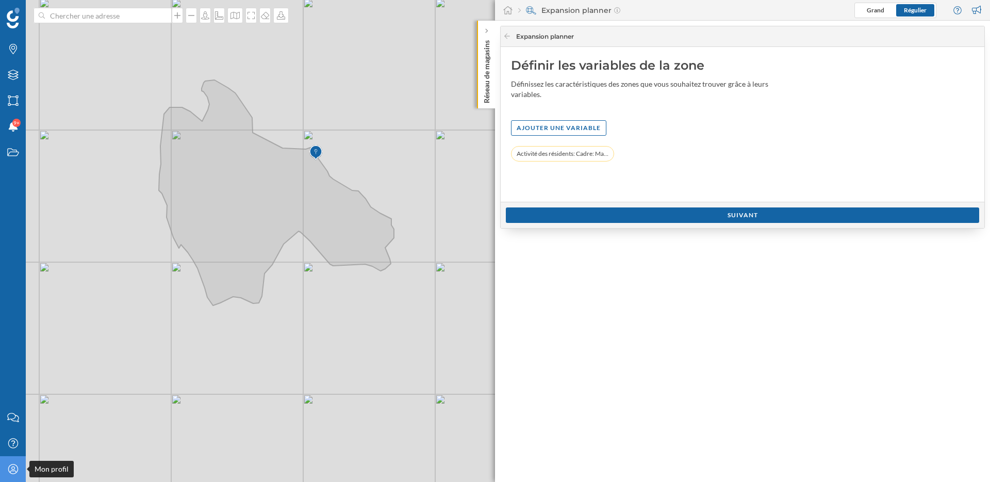
click at [9, 472] on icon "Mon profil" at bounding box center [13, 469] width 13 height 10
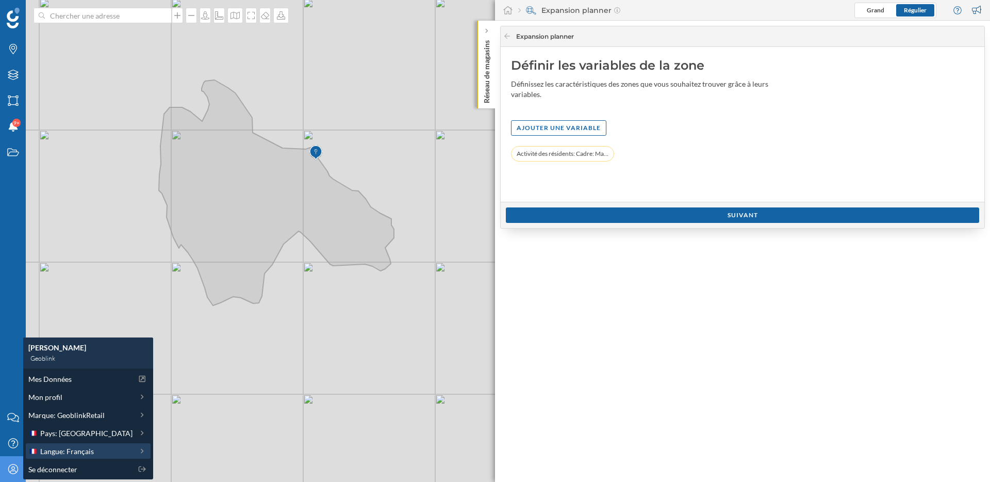
click at [54, 447] on span "Langue: Français" at bounding box center [67, 451] width 54 height 11
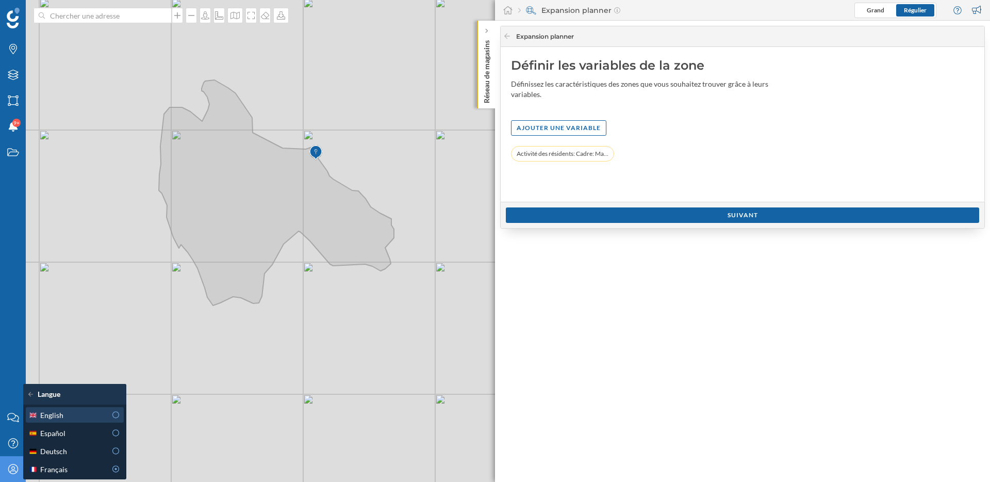
click at [68, 411] on div "English" at bounding box center [67, 415] width 78 height 11
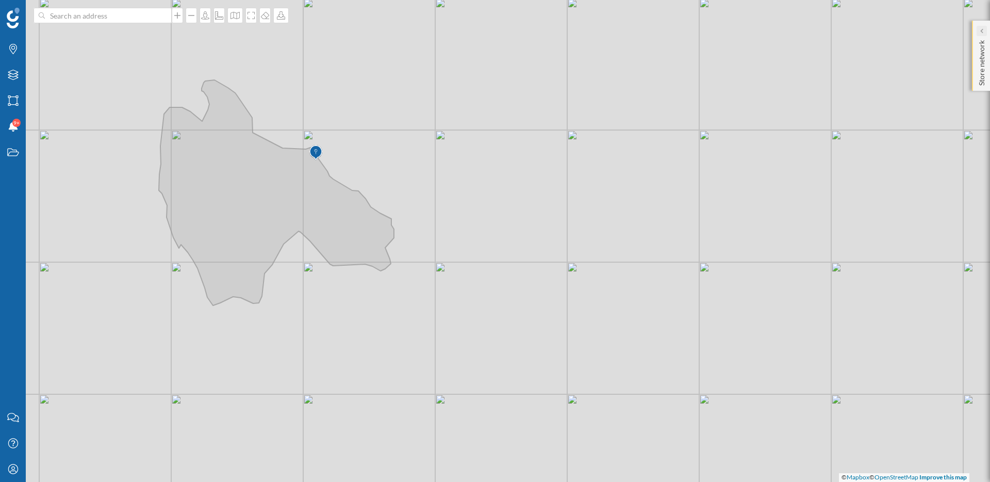
click at [982, 32] on icon at bounding box center [981, 30] width 3 height 5
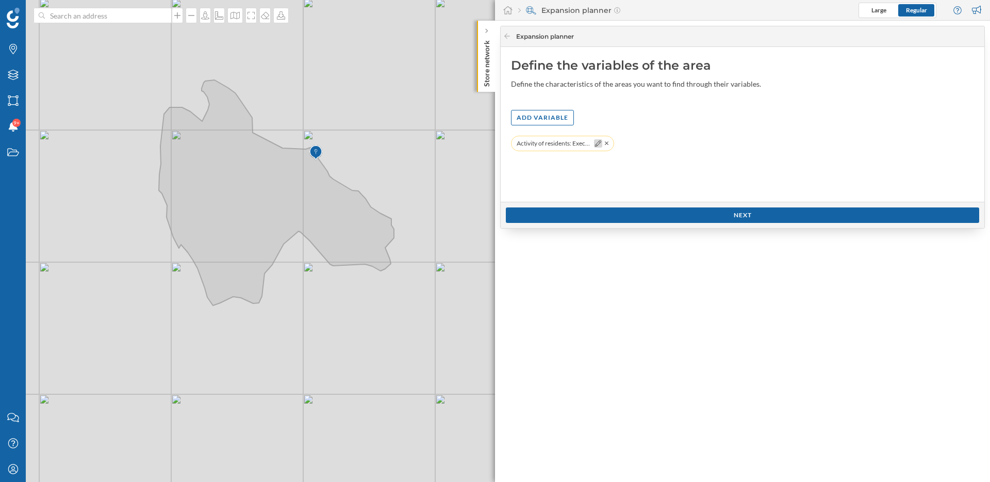
click at [599, 143] on icon at bounding box center [598, 143] width 6 height 6
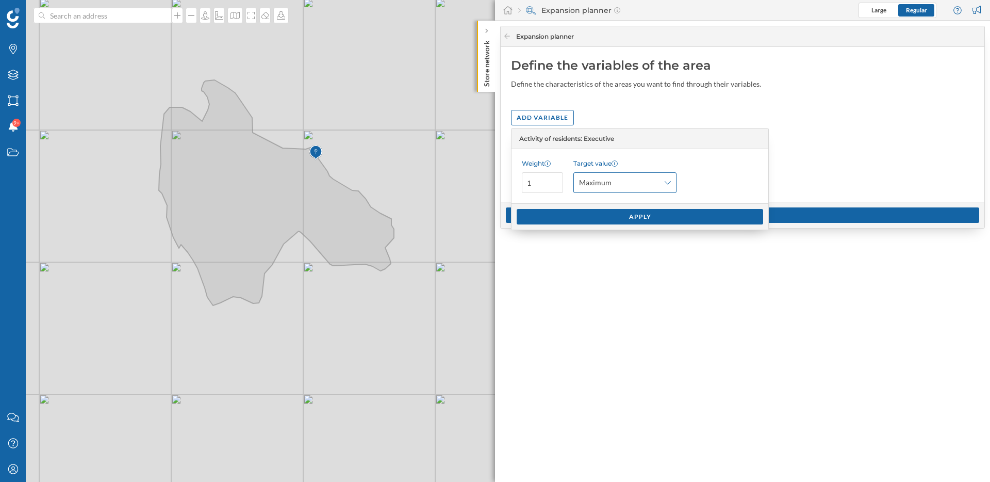
click at [641, 177] on span "Maximum" at bounding box center [619, 182] width 80 height 10
click at [604, 260] on div "Custom" at bounding box center [594, 260] width 30 height 11
click at [701, 179] on button "inhabitants" at bounding box center [703, 182] width 10 height 10
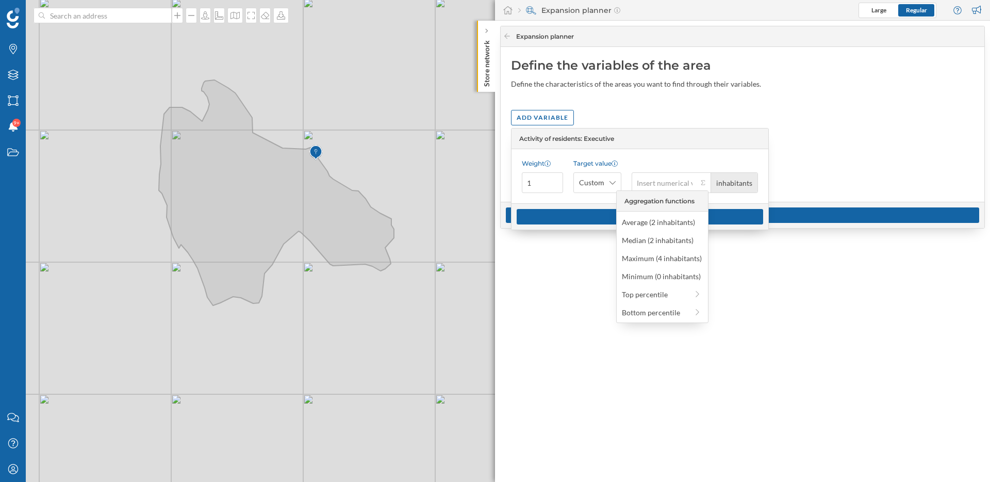
click at [823, 169] on div "Define the variables of the area Define the characteristics of the areas you wa…" at bounding box center [743, 124] width 484 height 155
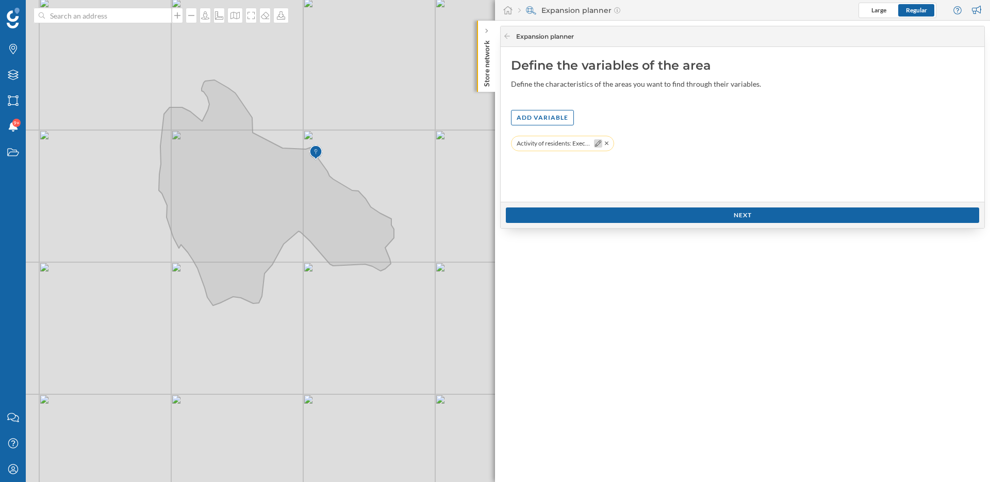
click at [599, 143] on icon at bounding box center [598, 143] width 6 height 6
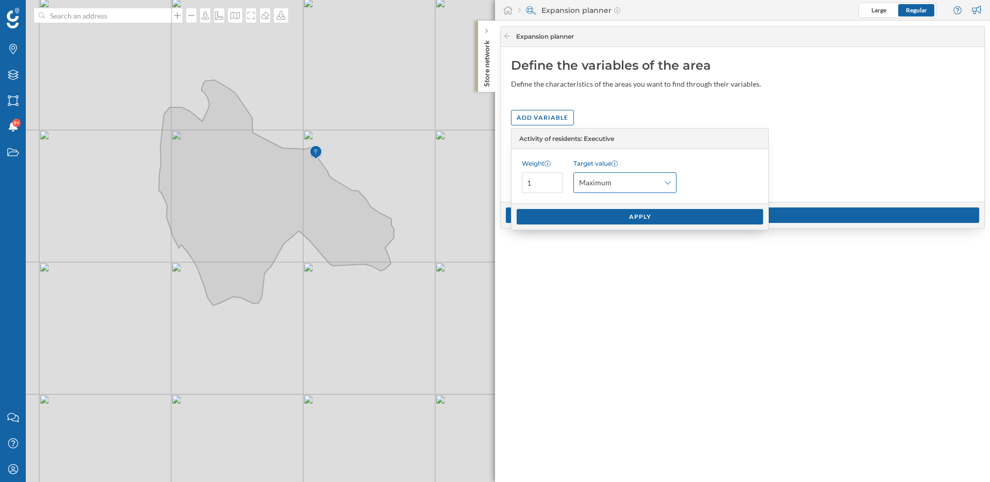
click at [666, 184] on icon at bounding box center [668, 182] width 6 height 7
click at [624, 243] on div "Maximum" at bounding box center [624, 242] width 91 height 11
click at [610, 214] on div "Apply" at bounding box center [640, 215] width 247 height 15
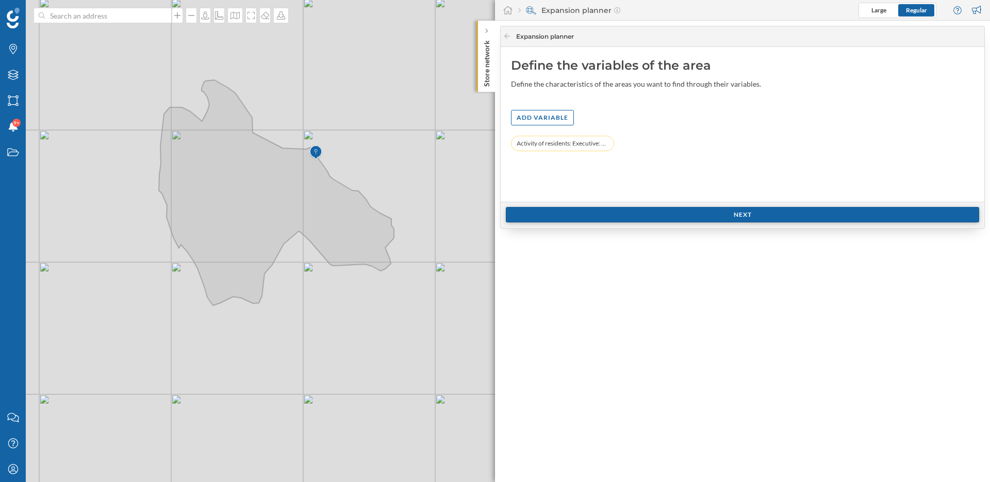
click at [642, 215] on div "Next" at bounding box center [742, 214] width 473 height 15
